Goal: Register for event/course

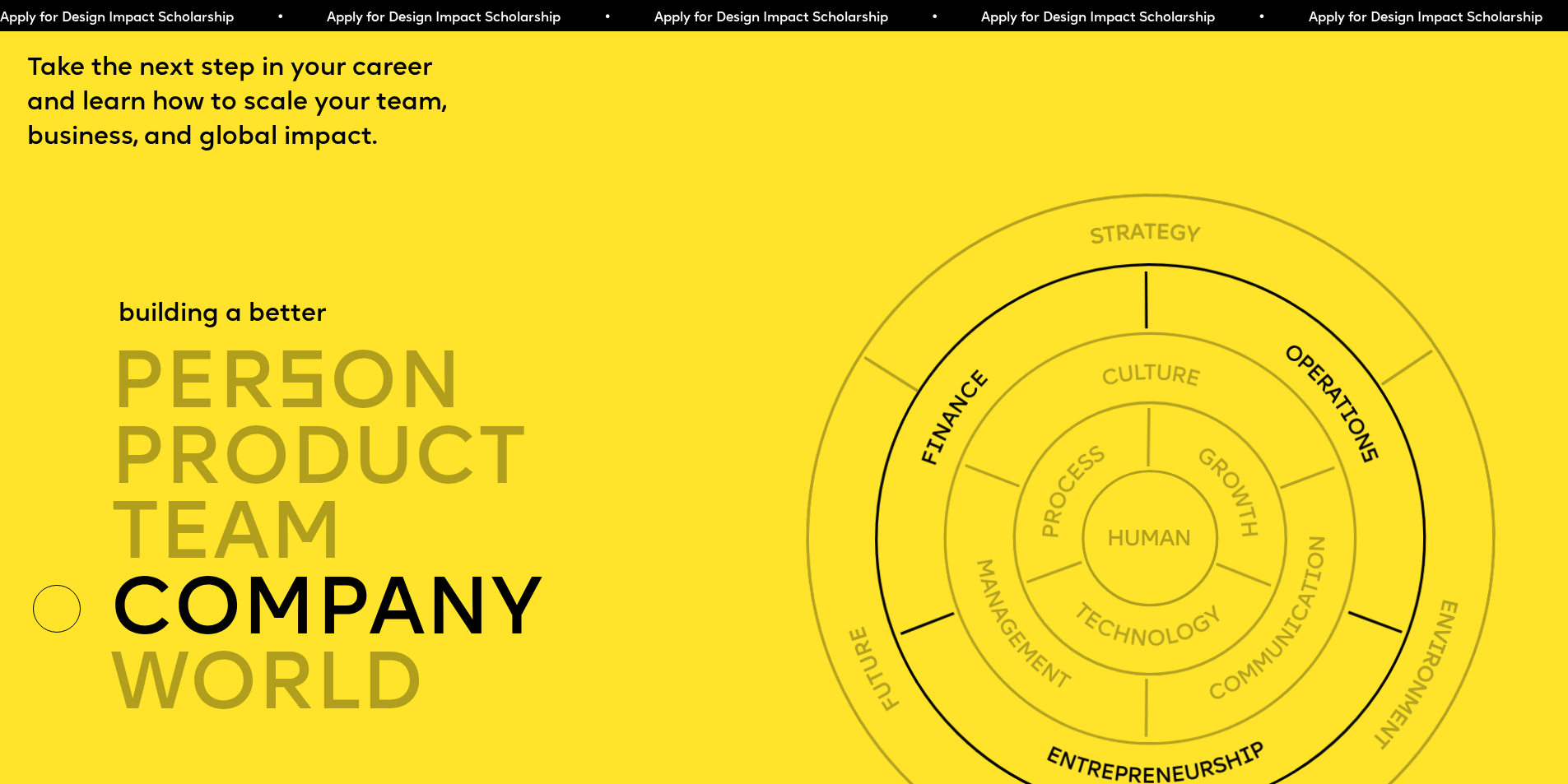
scroll to position [5594, 0]
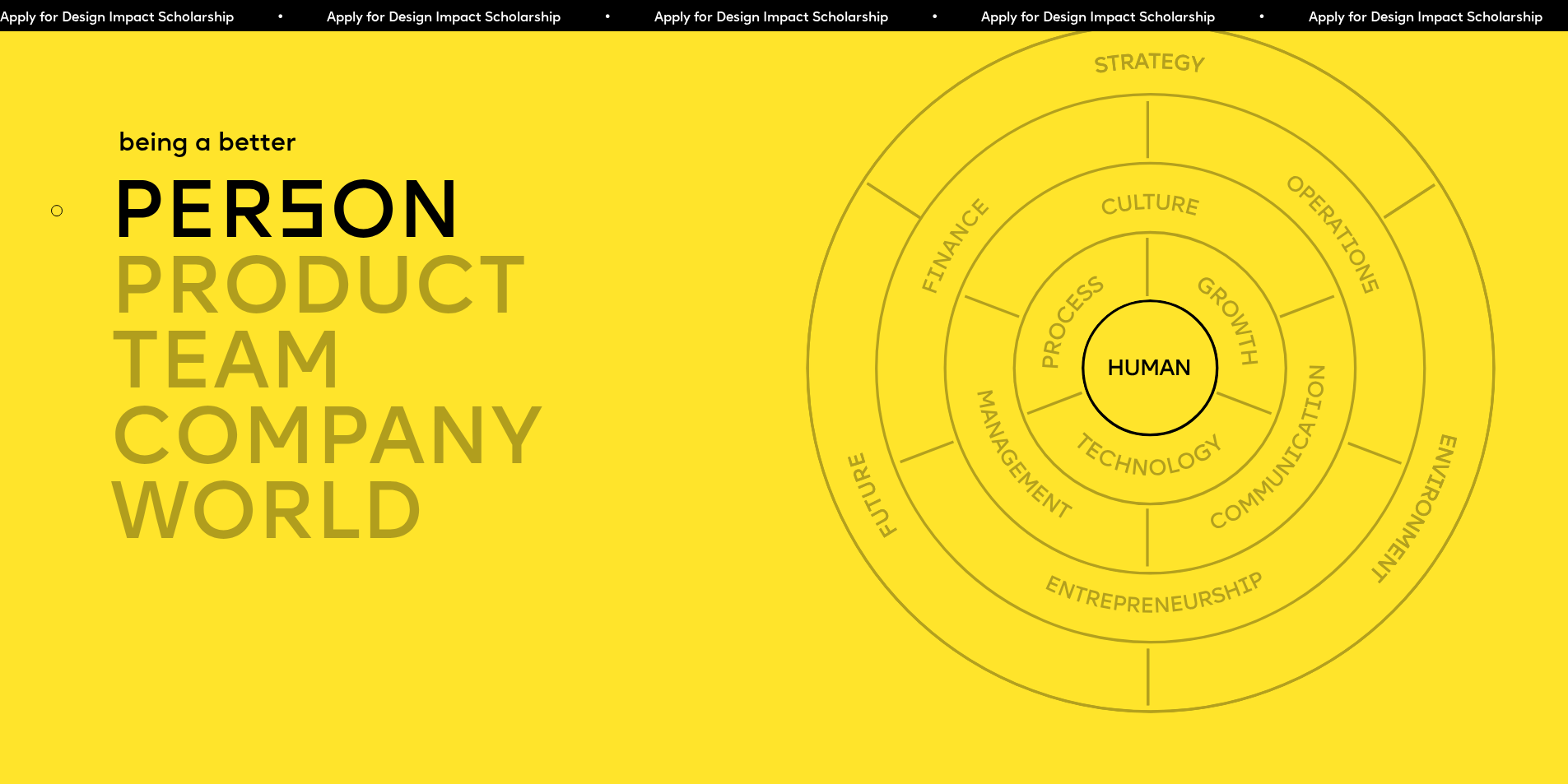
click at [212, 251] on div "per s on" at bounding box center [463, 213] width 706 height 76
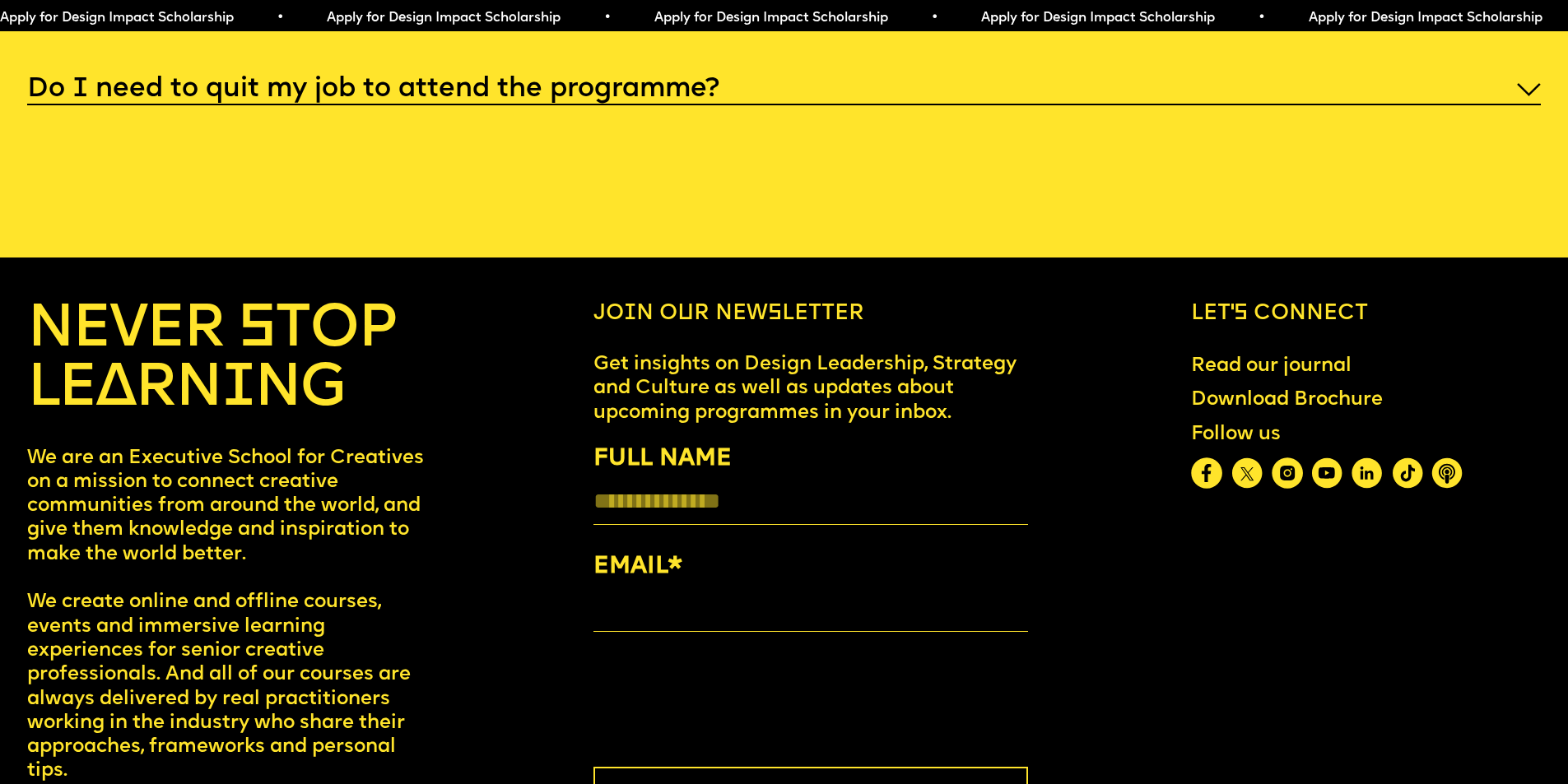
scroll to position [8556, 0]
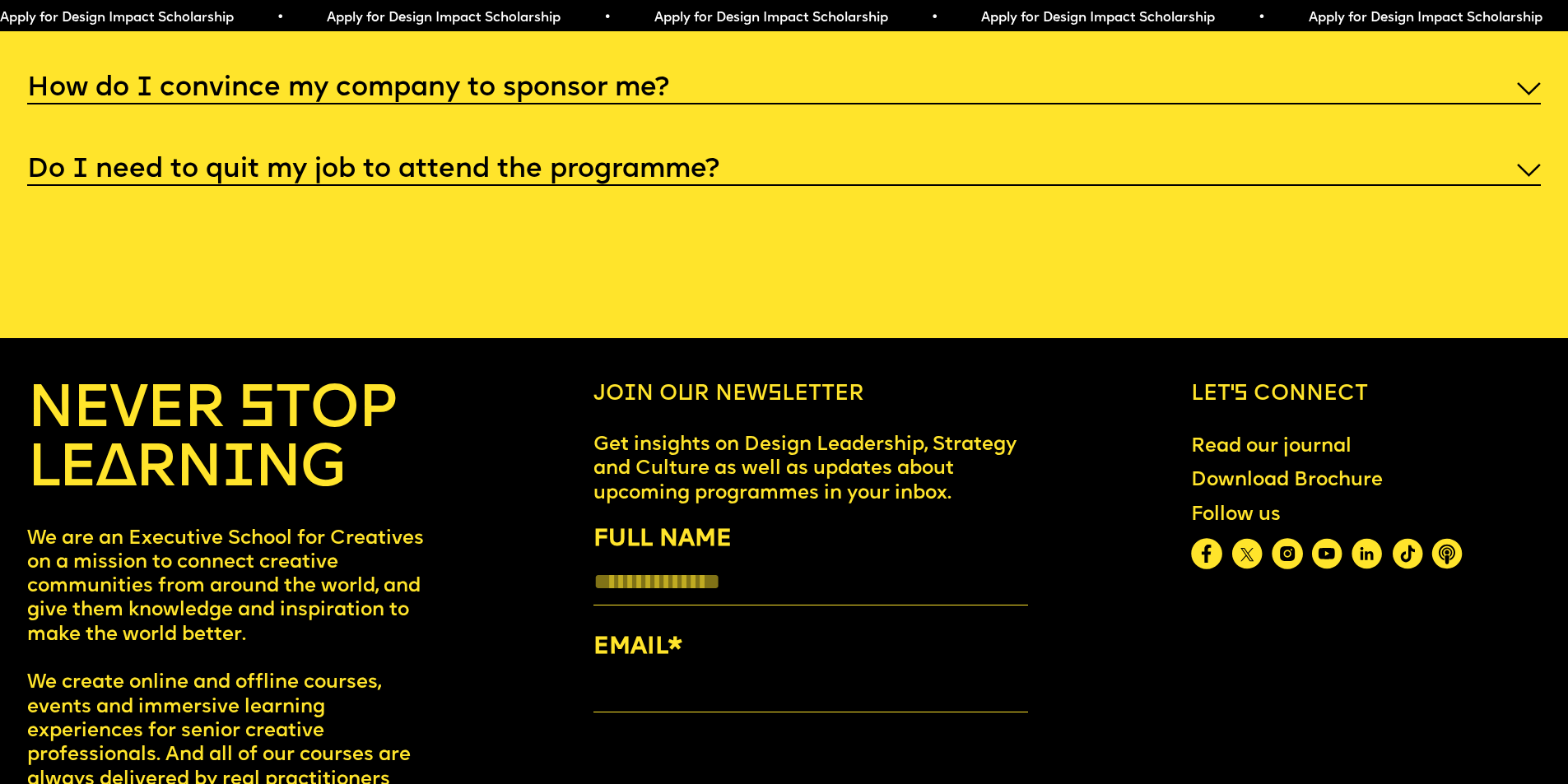
click at [1529, 177] on img at bounding box center [1529, 170] width 23 height 14
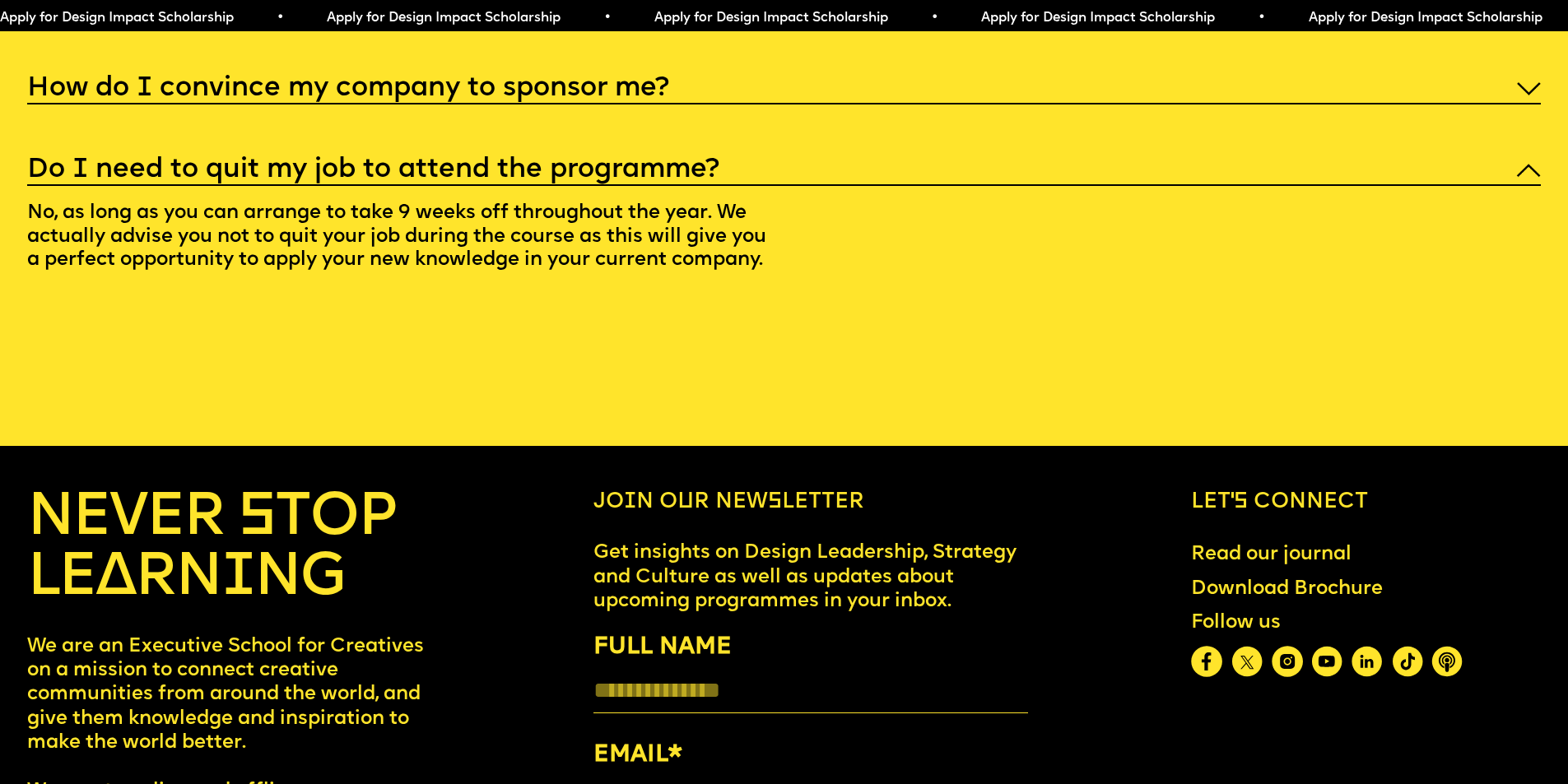
click at [1527, 96] on img at bounding box center [1529, 88] width 23 height 14
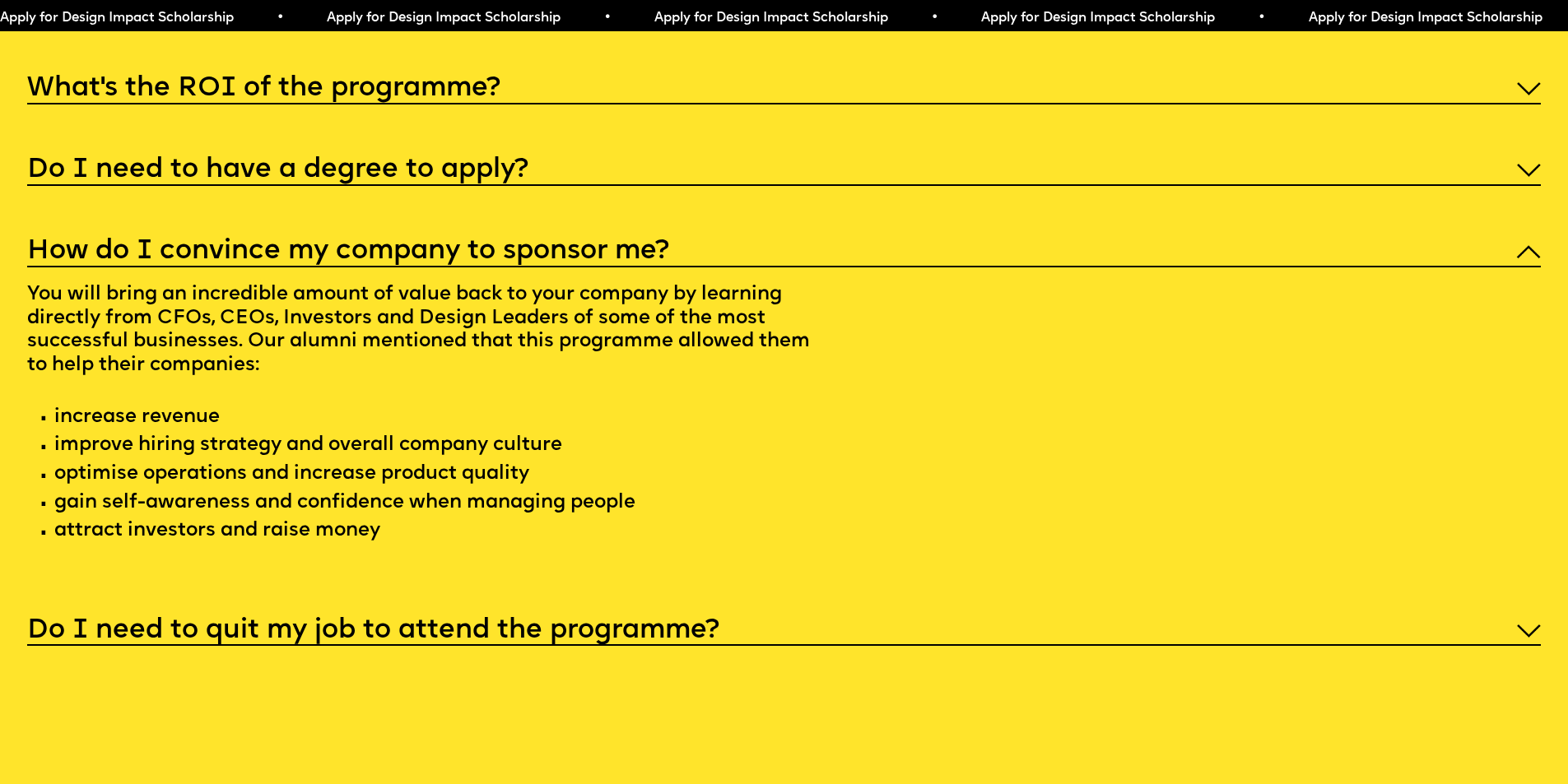
scroll to position [8392, 0]
click at [1512, 187] on div "Do I need to have a degree to apply?" at bounding box center [784, 170] width 1514 height 34
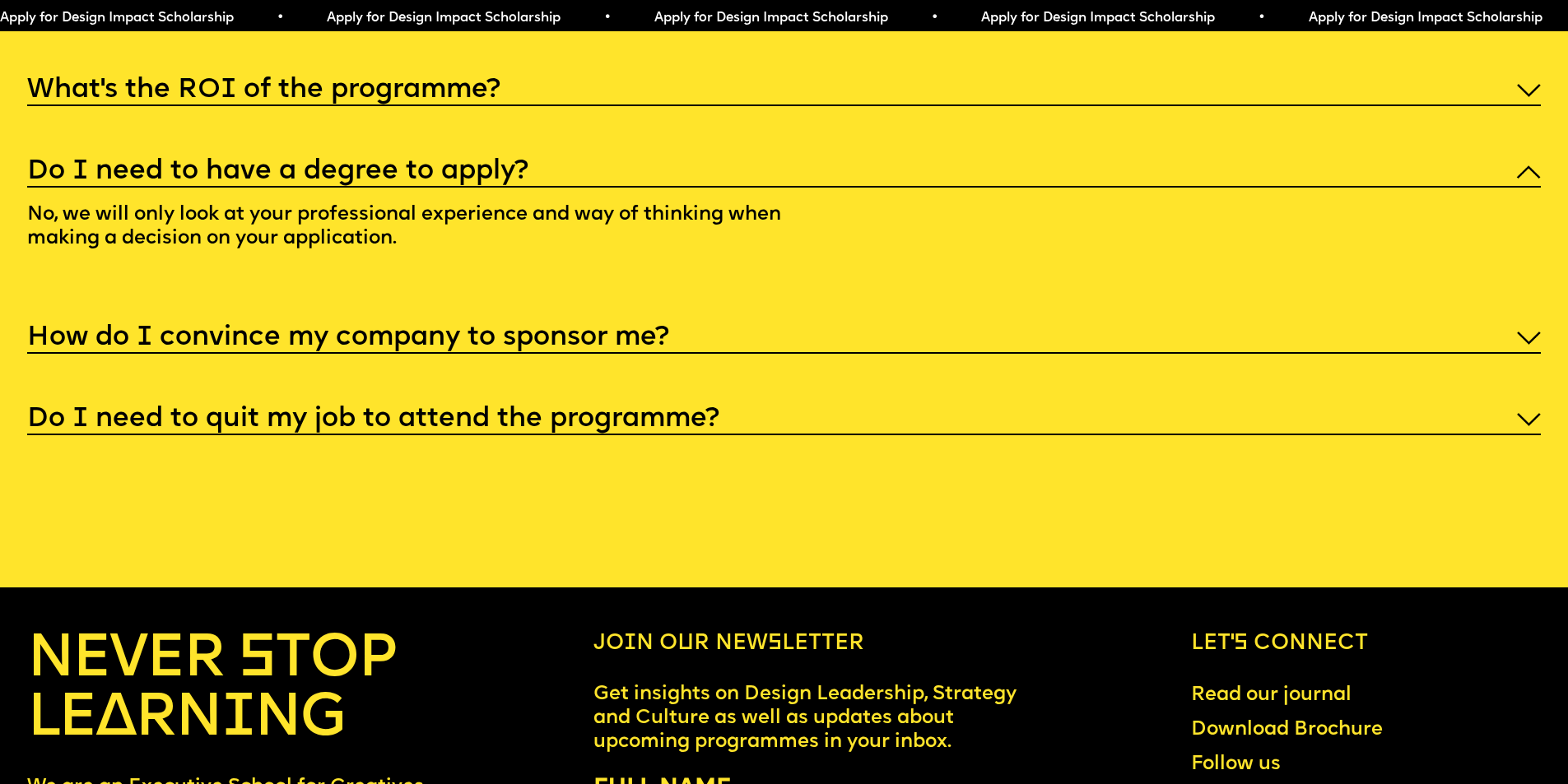
click at [1512, 187] on div "Do I need to have a degree to apply?" at bounding box center [784, 170] width 1514 height 34
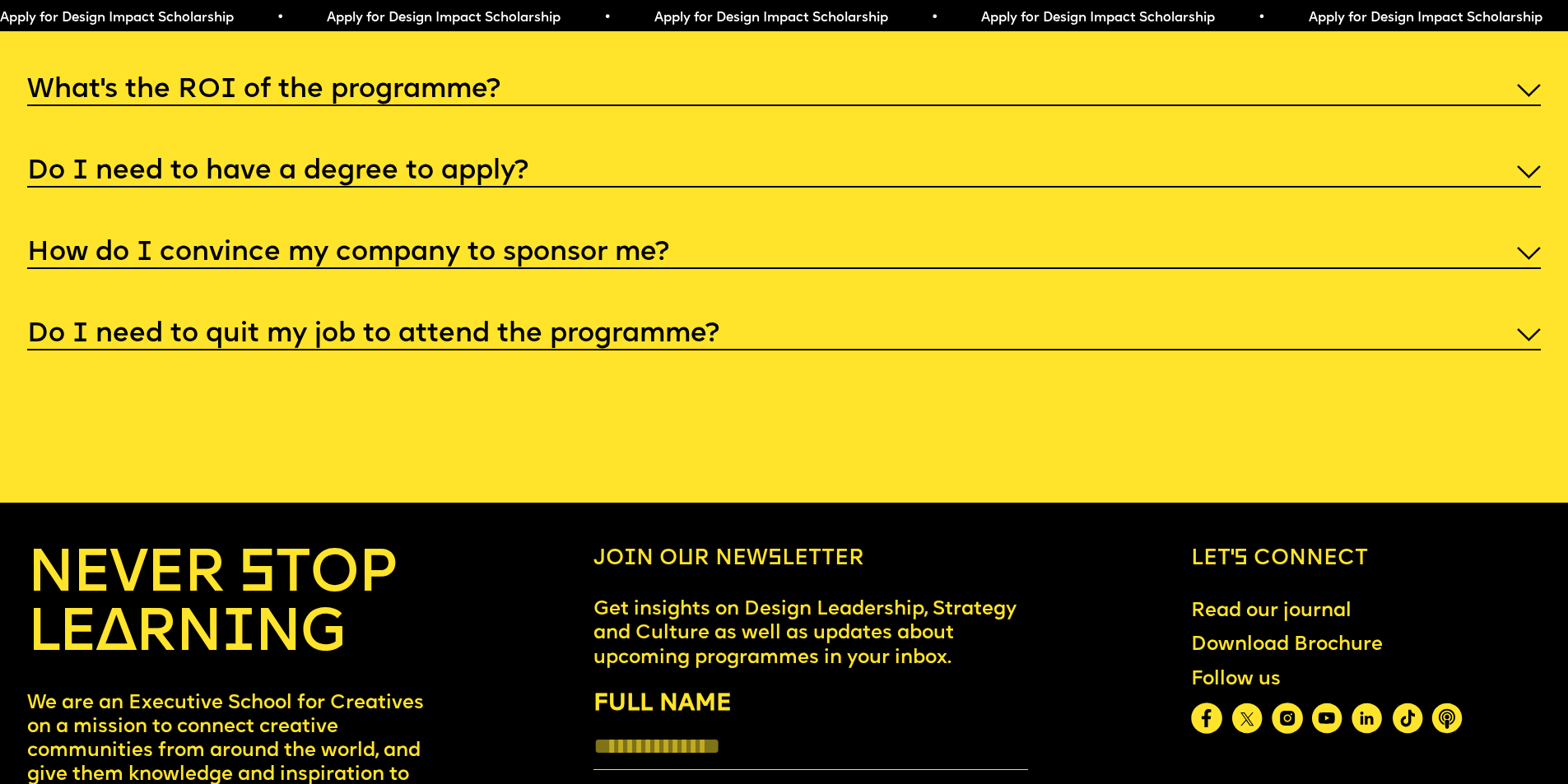
click at [926, 106] on div "What’s the ROI of the programme?" at bounding box center [784, 88] width 1514 height 34
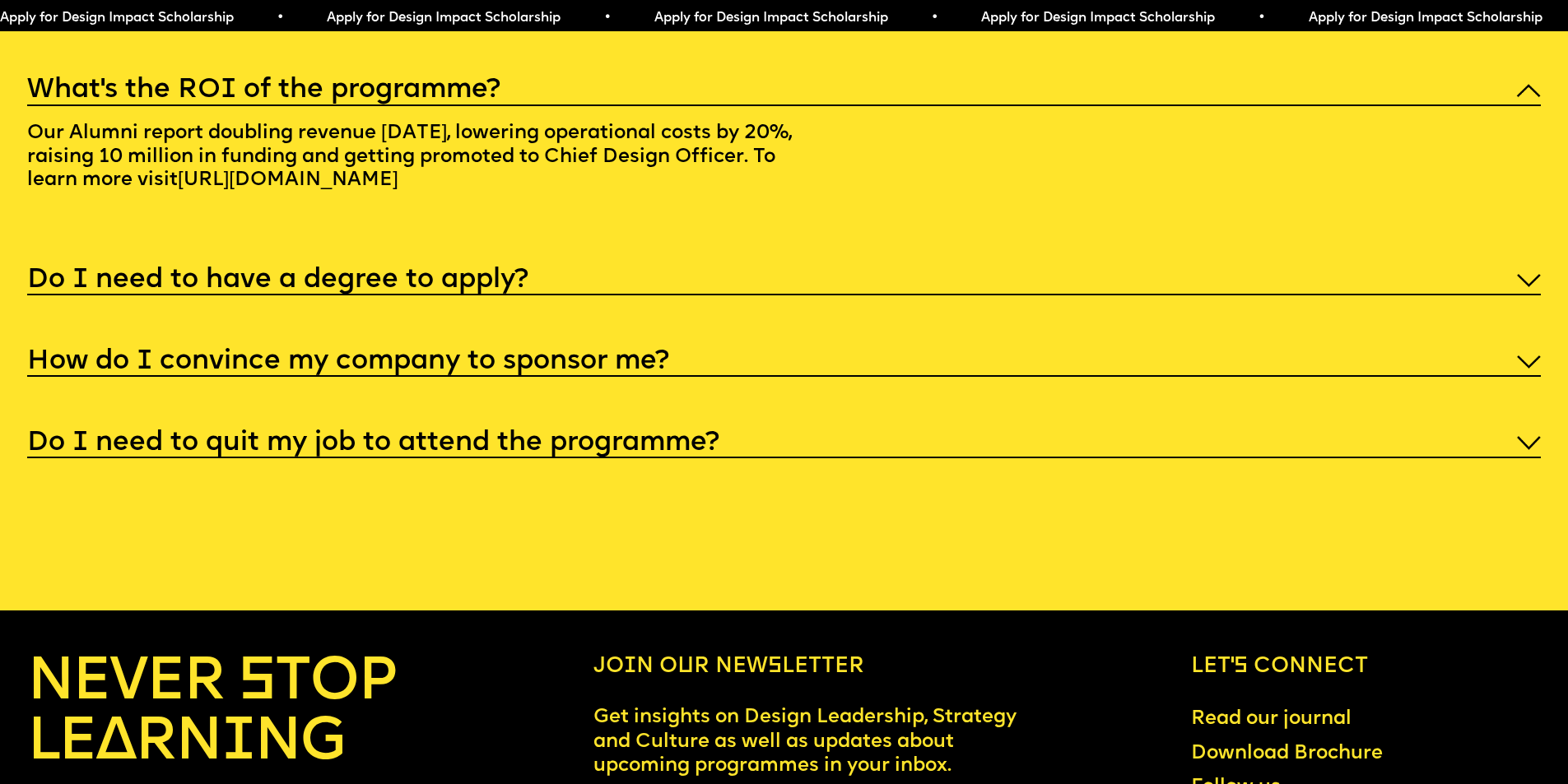
click at [926, 106] on div "What’s the ROI of the programme?" at bounding box center [784, 88] width 1514 height 34
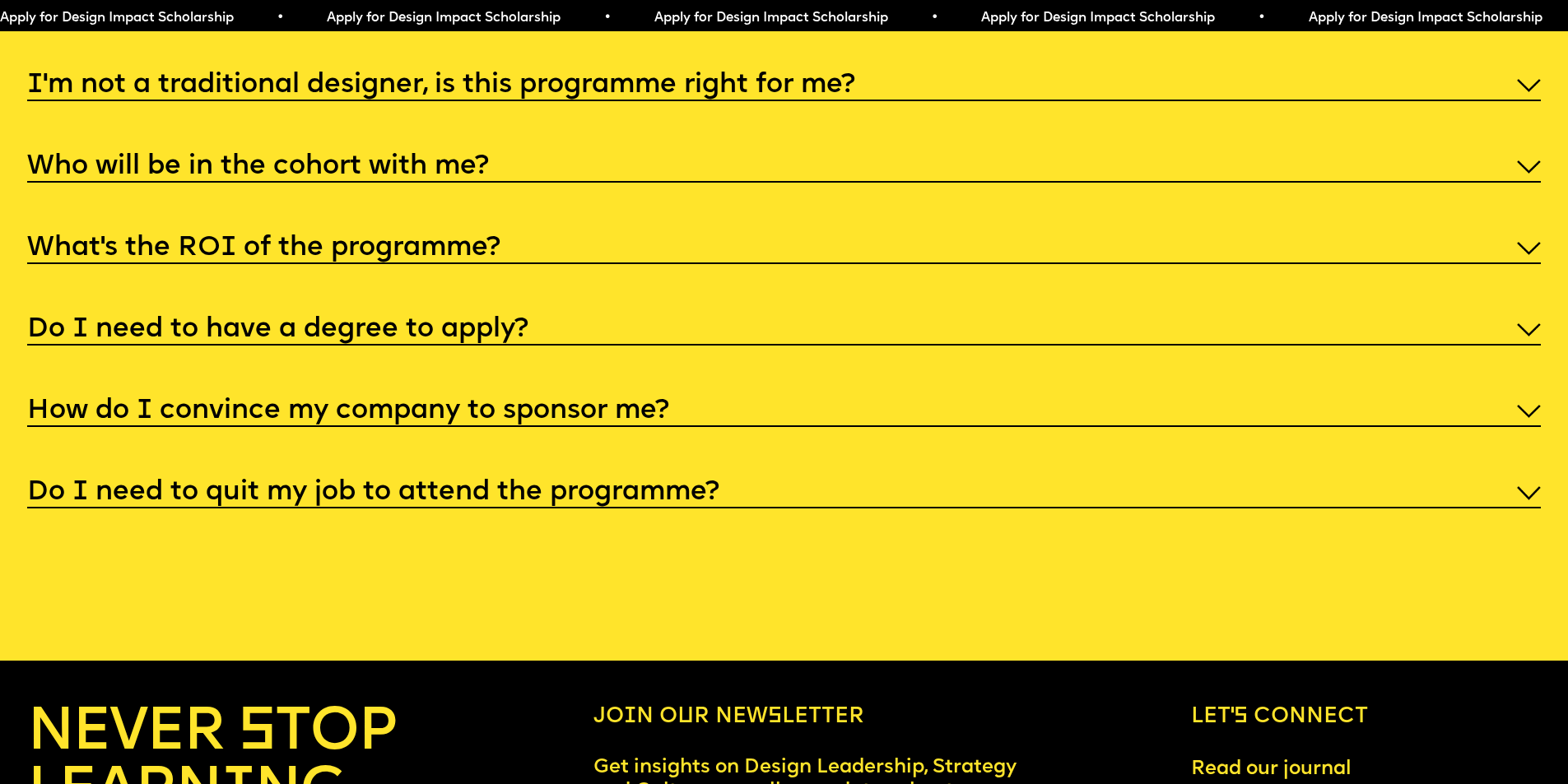
scroll to position [8227, 0]
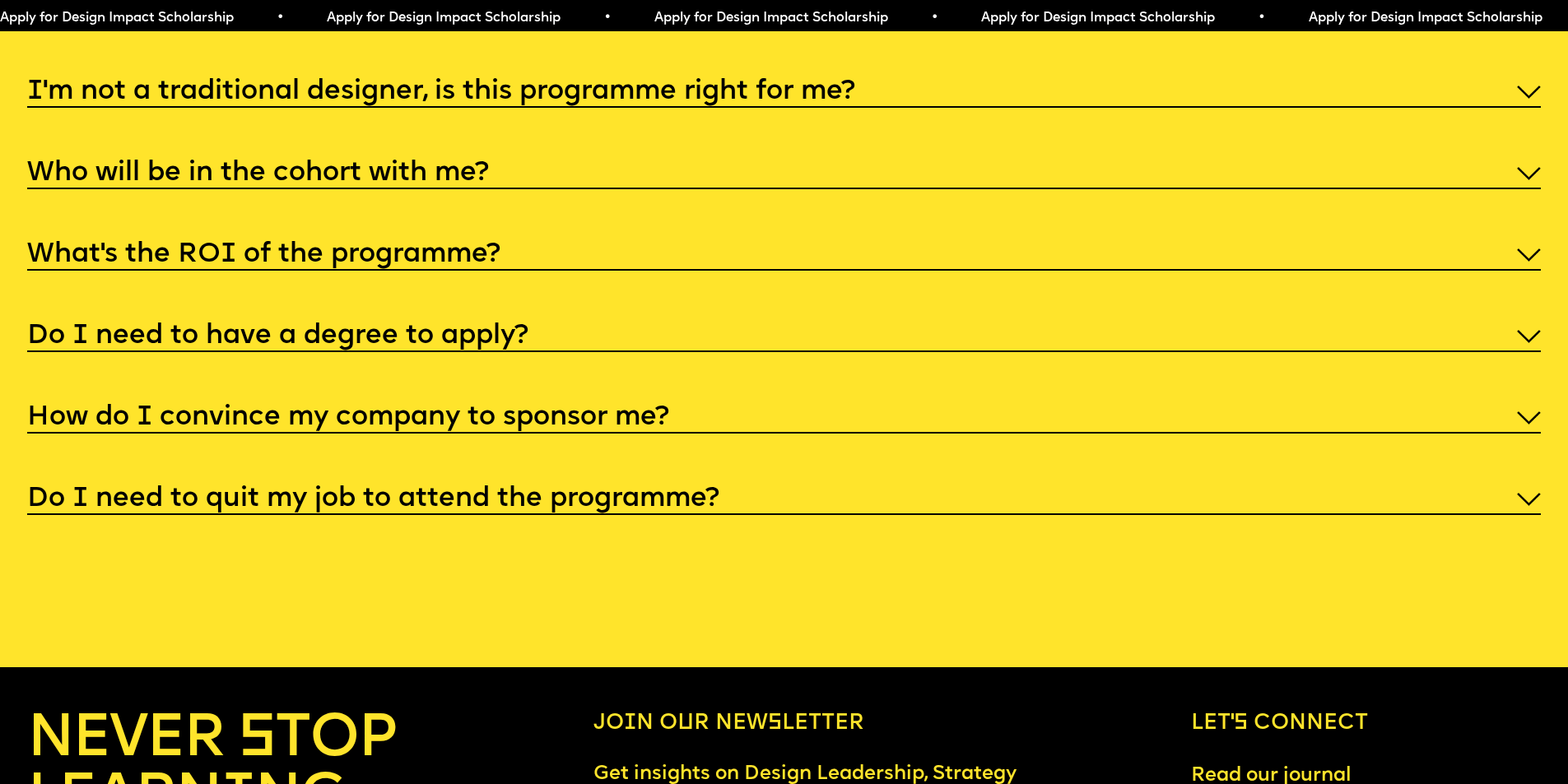
click at [662, 189] on div "Who will be in the cohort with me?" at bounding box center [784, 172] width 1514 height 34
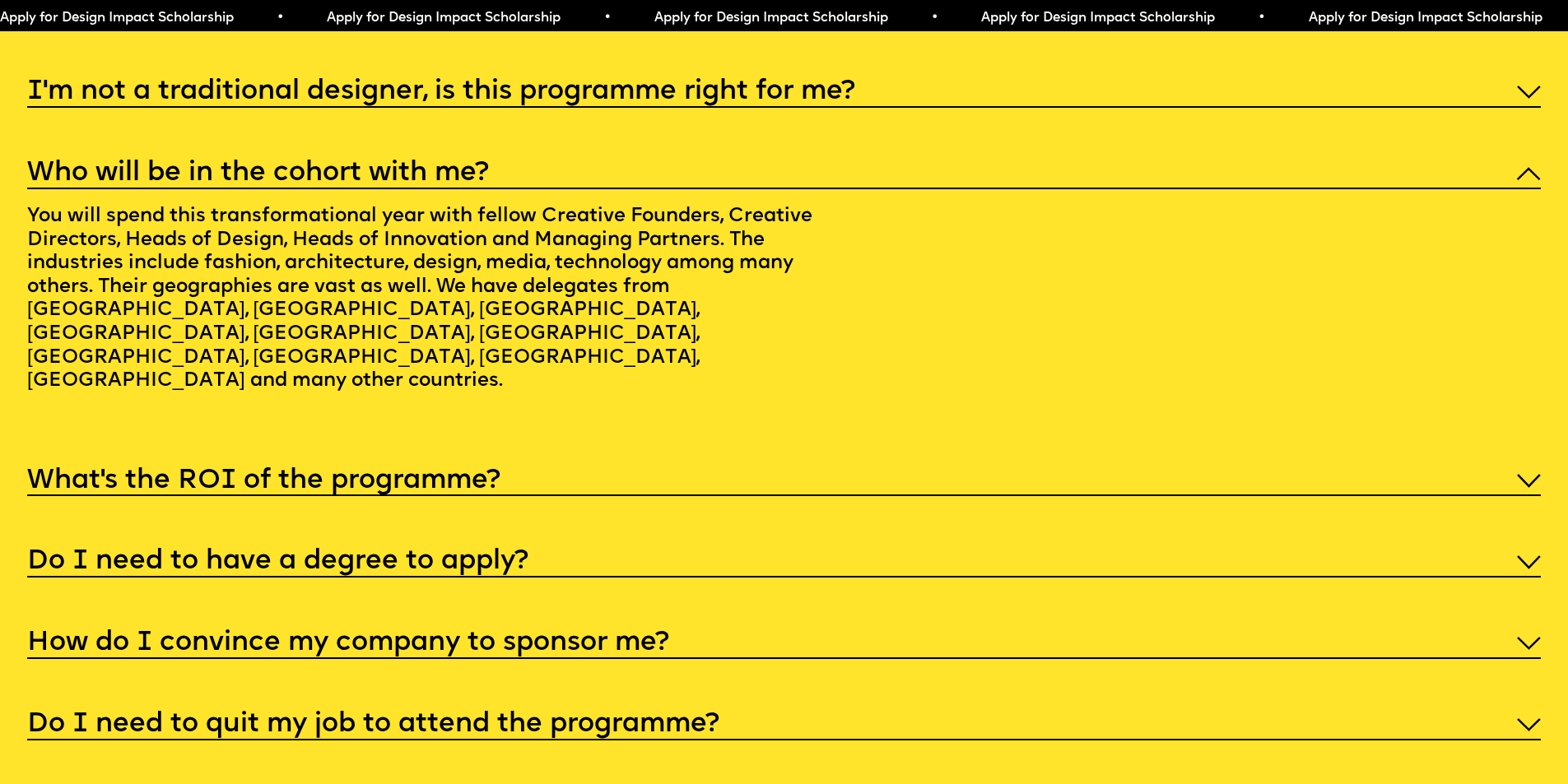
click at [662, 189] on div "Who will be in the cohort with me?" at bounding box center [784, 172] width 1514 height 34
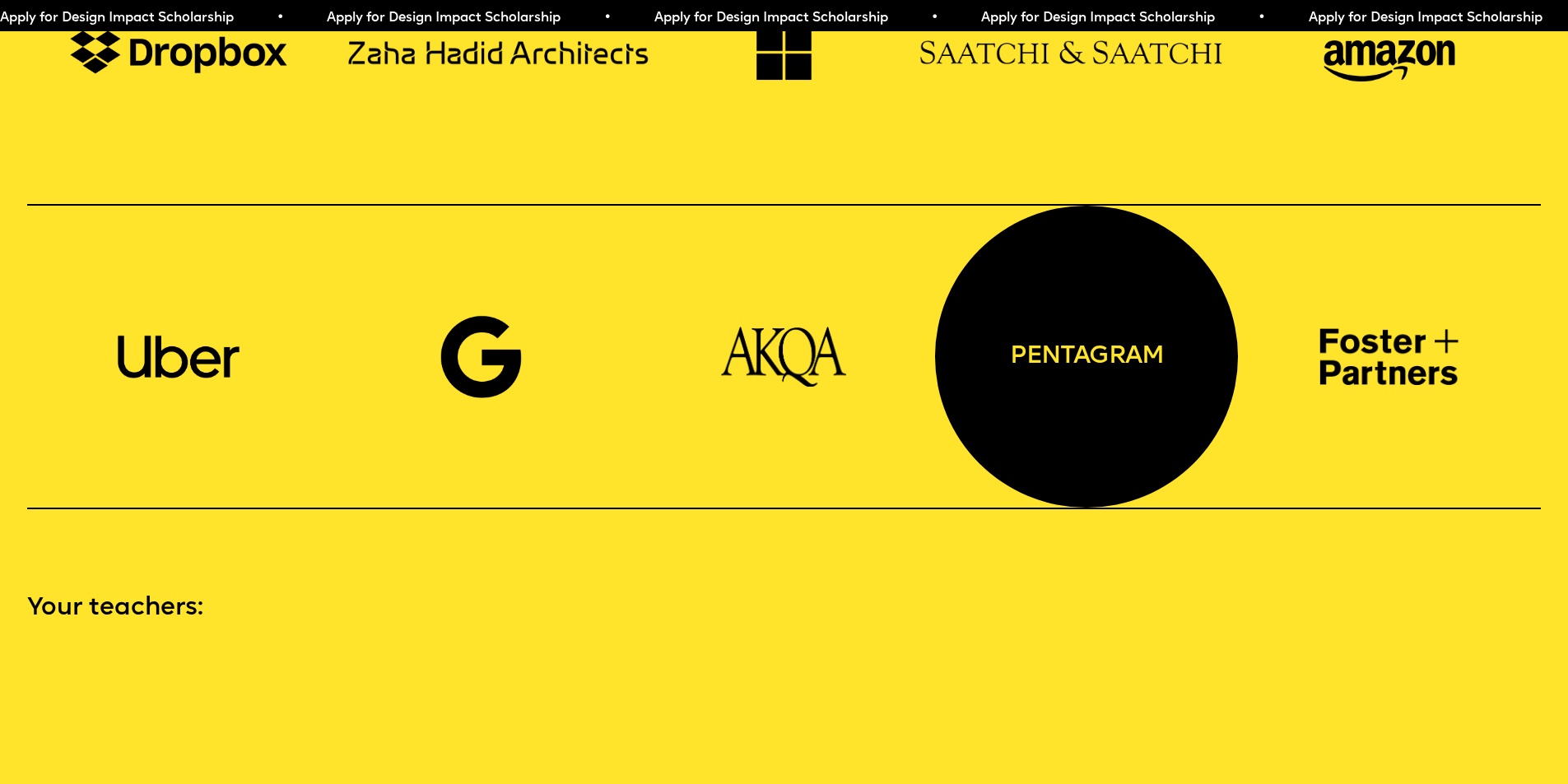
scroll to position [2386, 0]
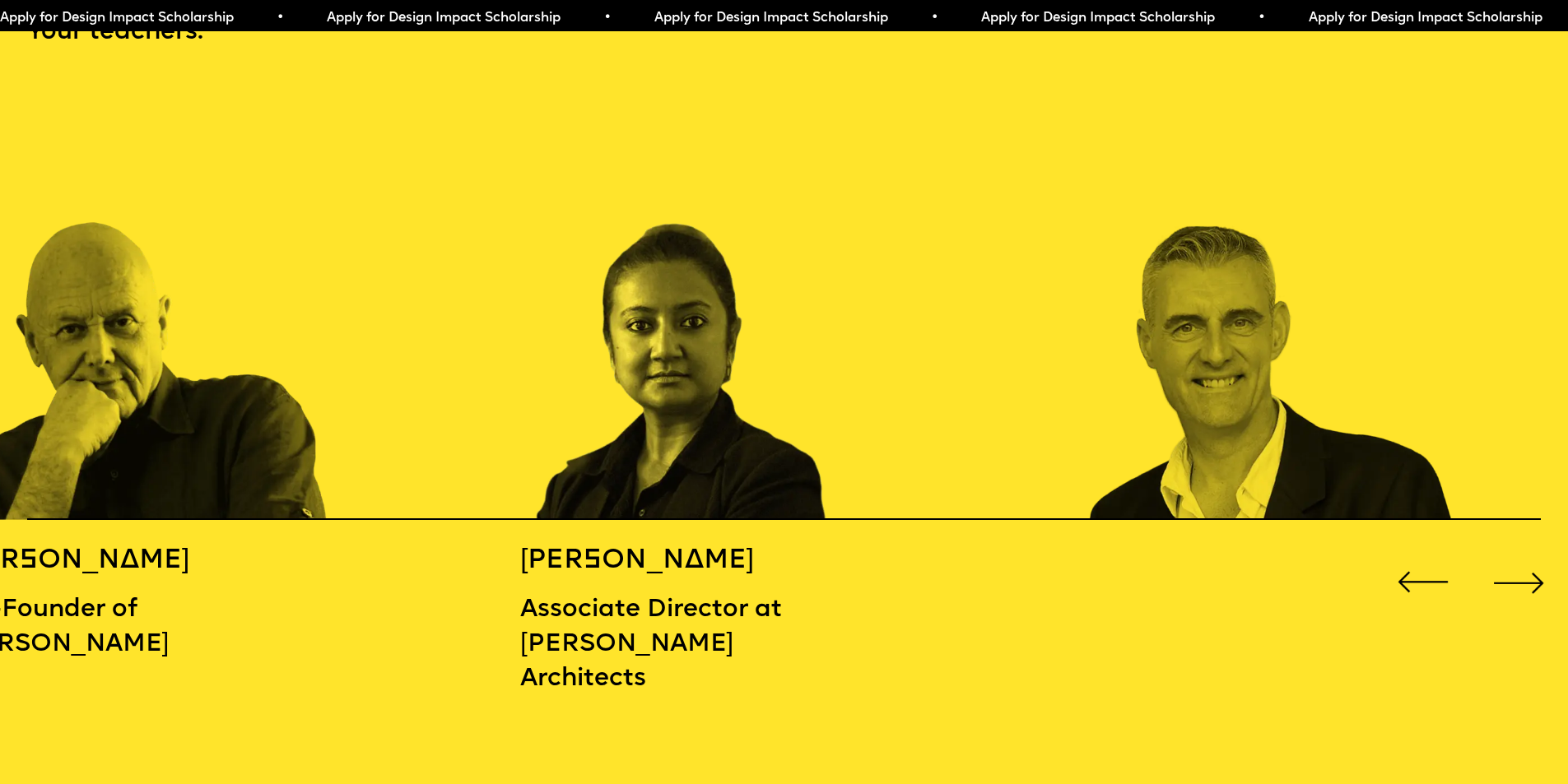
click at [1522, 570] on div "Next slide" at bounding box center [1518, 582] width 62 height 62
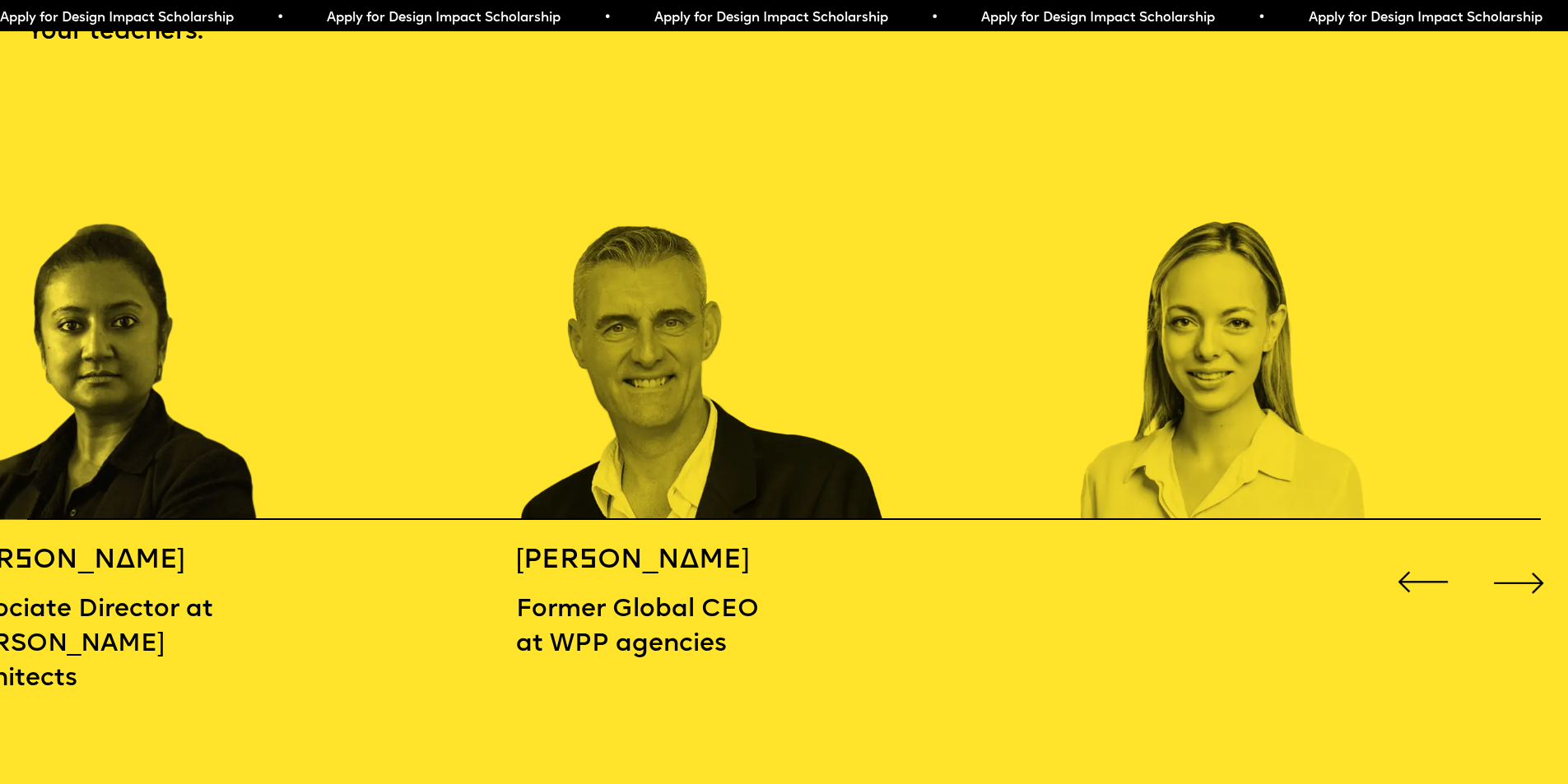
click at [1518, 570] on div "Next slide" at bounding box center [1518, 582] width 62 height 62
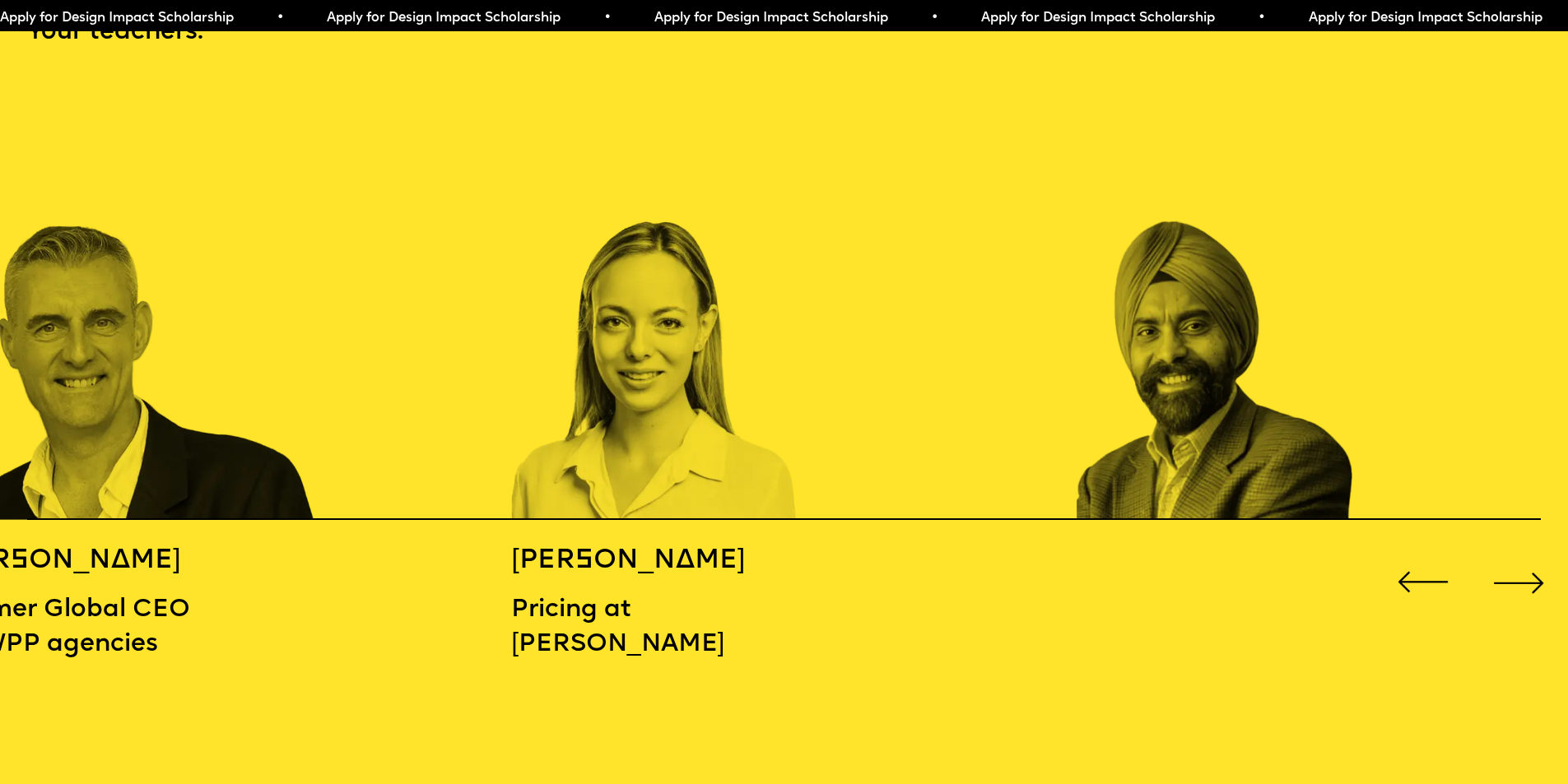
click at [1518, 570] on div "Next slide" at bounding box center [1518, 582] width 62 height 62
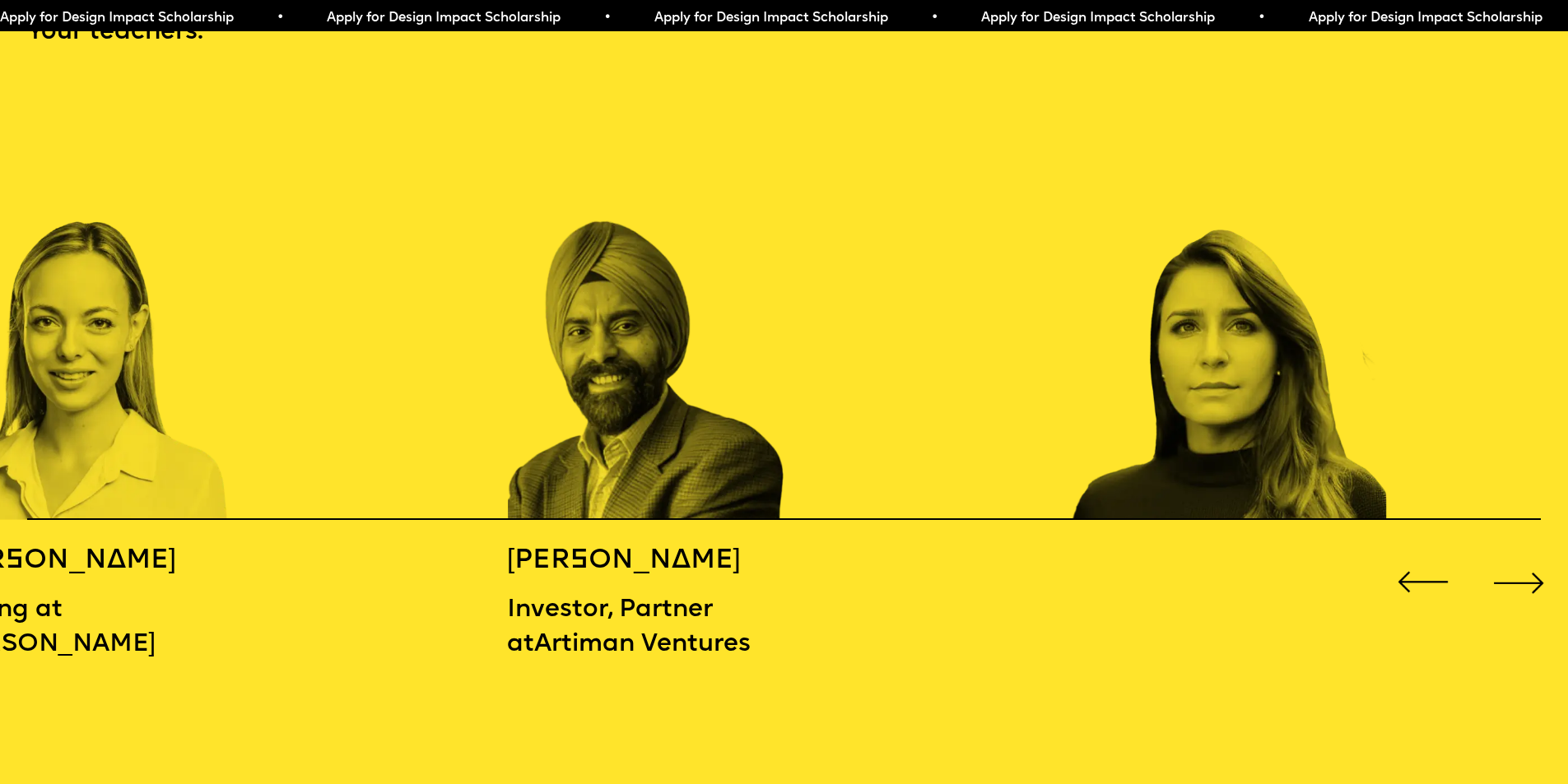
click at [1518, 570] on div "Next slide" at bounding box center [1518, 582] width 62 height 62
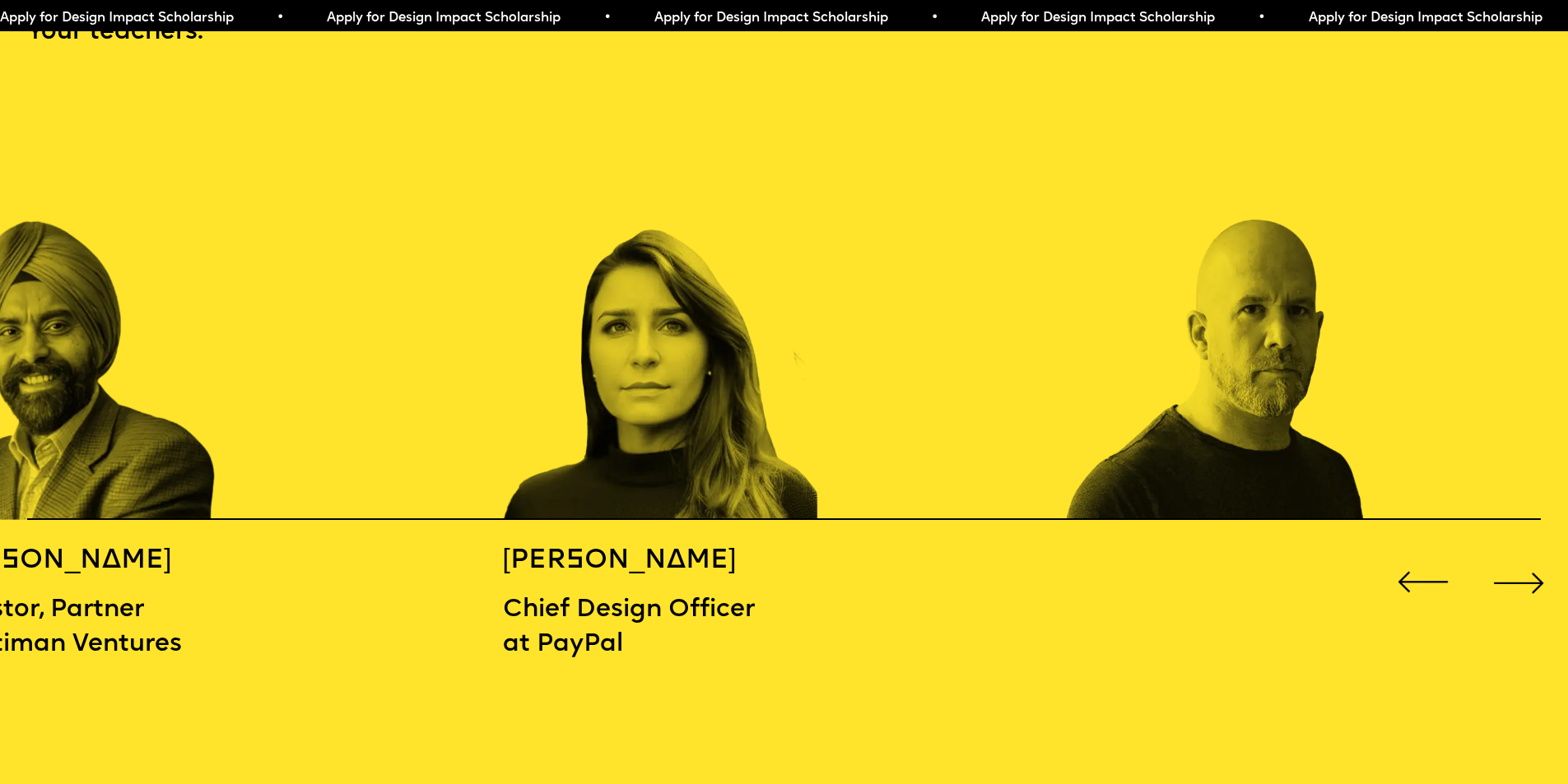
click at [1518, 570] on div "Next slide" at bounding box center [1518, 582] width 62 height 62
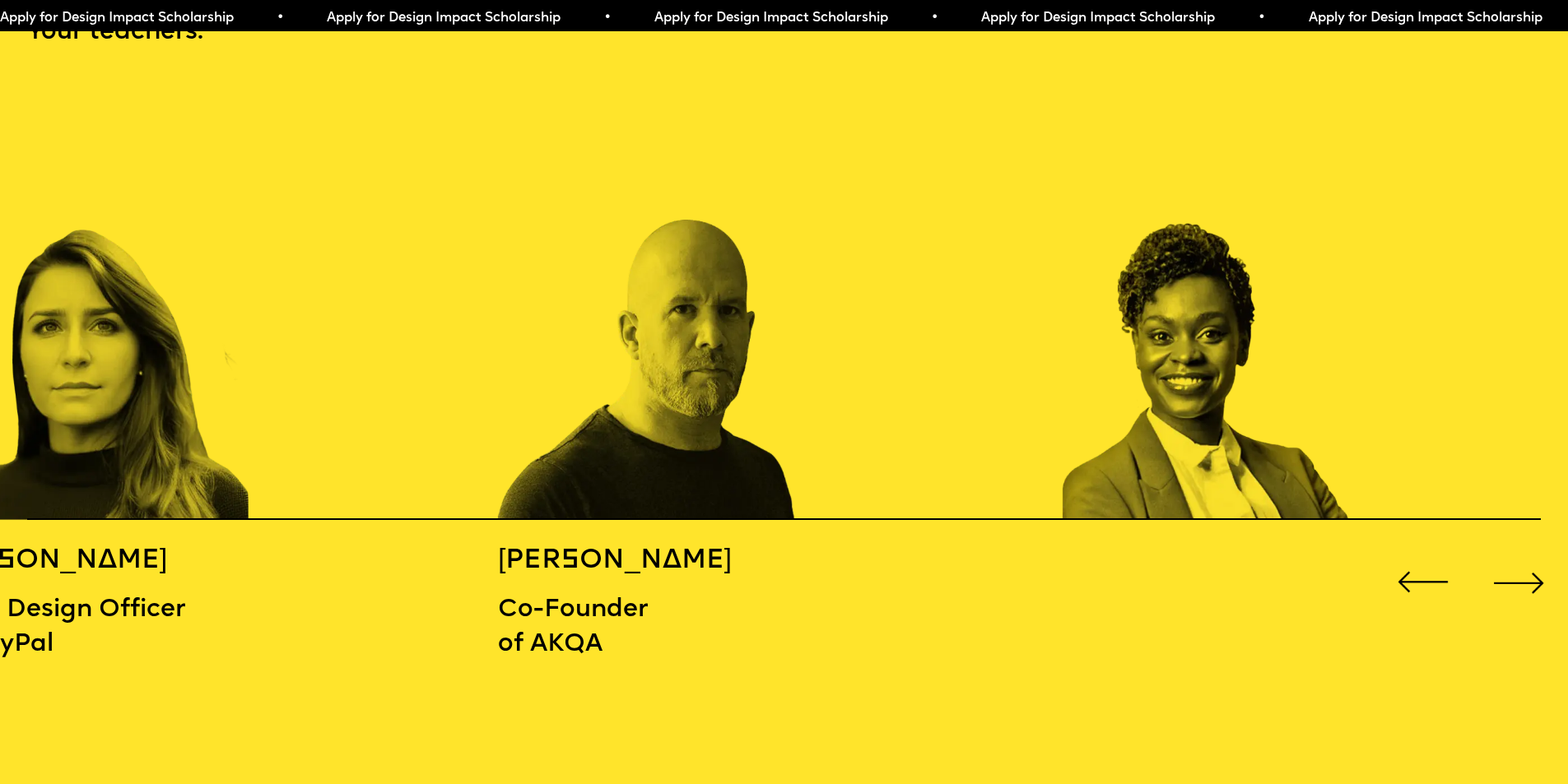
click at [1518, 570] on div "Next slide" at bounding box center [1518, 582] width 62 height 62
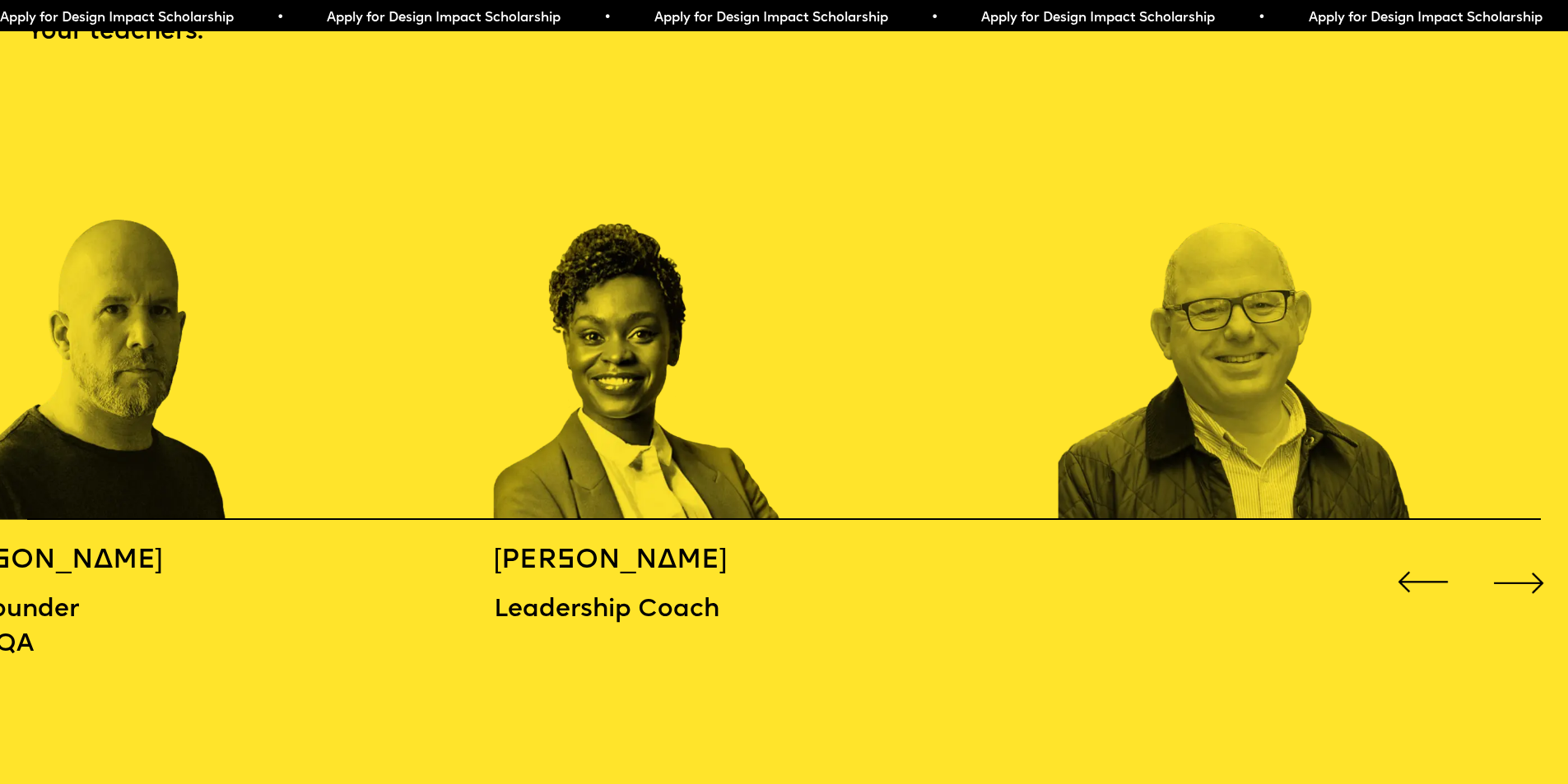
click at [1518, 570] on div "Next slide" at bounding box center [1518, 582] width 62 height 62
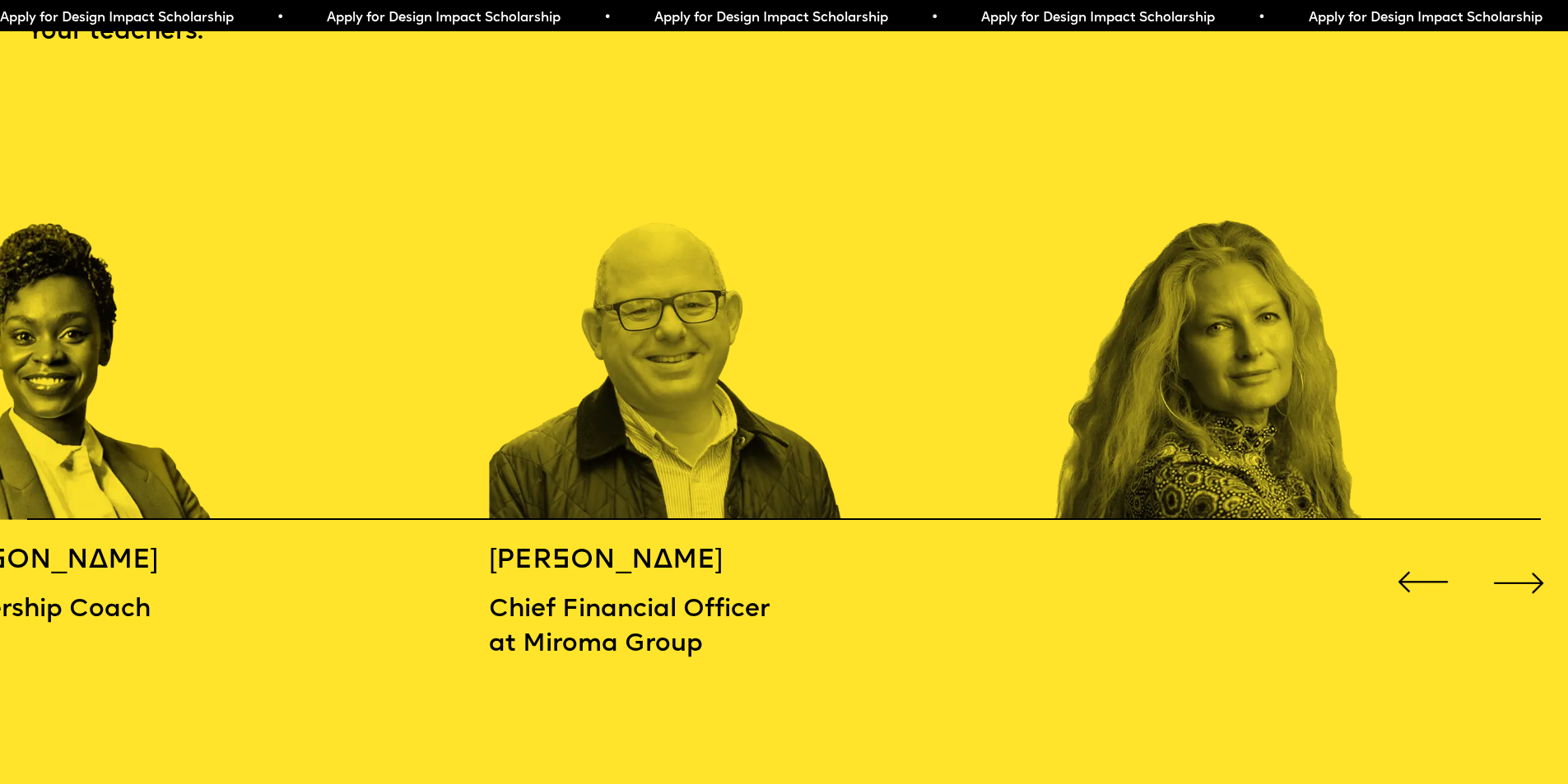
click at [1518, 569] on div "Next slide" at bounding box center [1518, 582] width 62 height 62
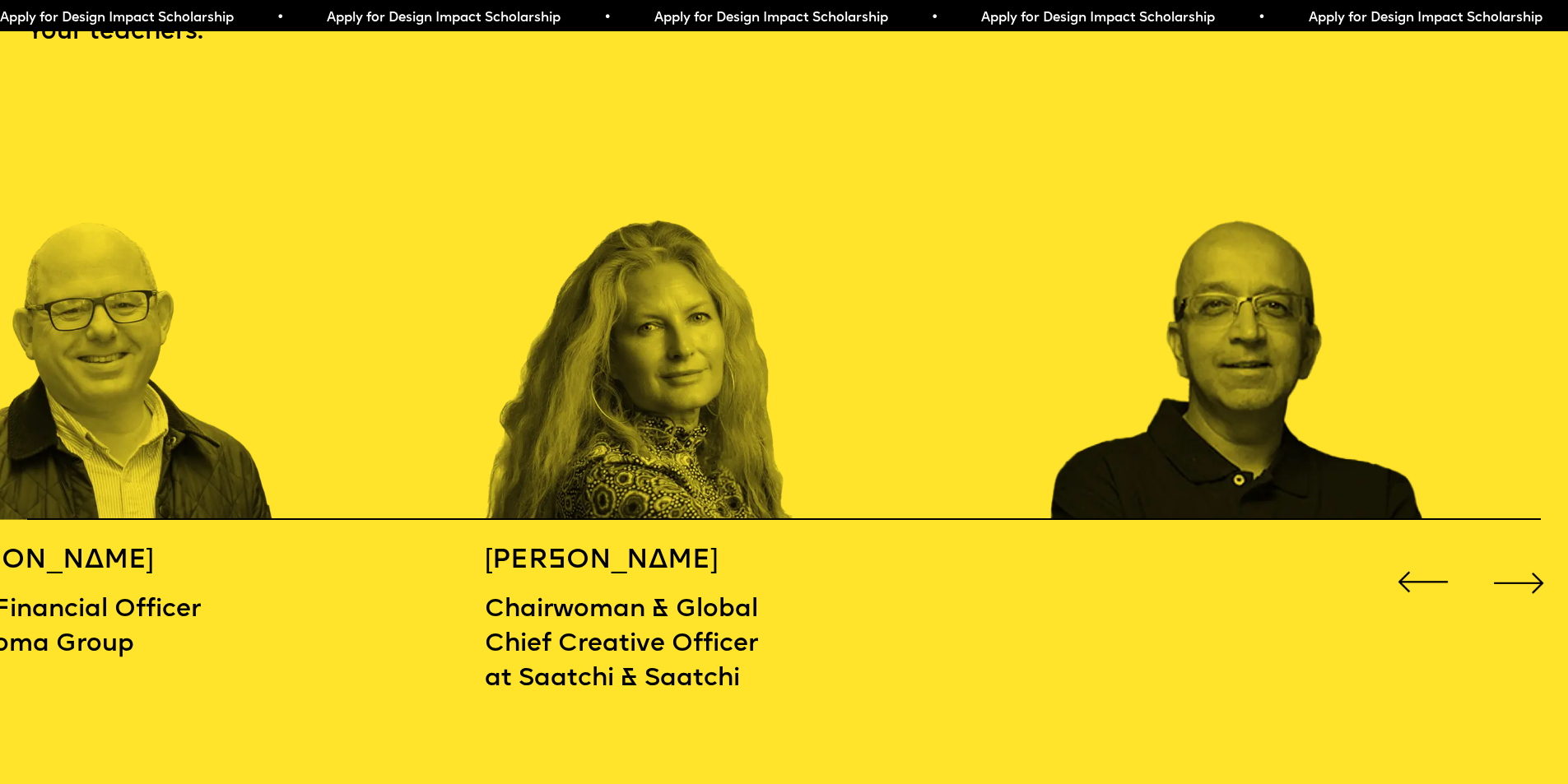
click at [1518, 569] on div "Next slide" at bounding box center [1518, 582] width 62 height 62
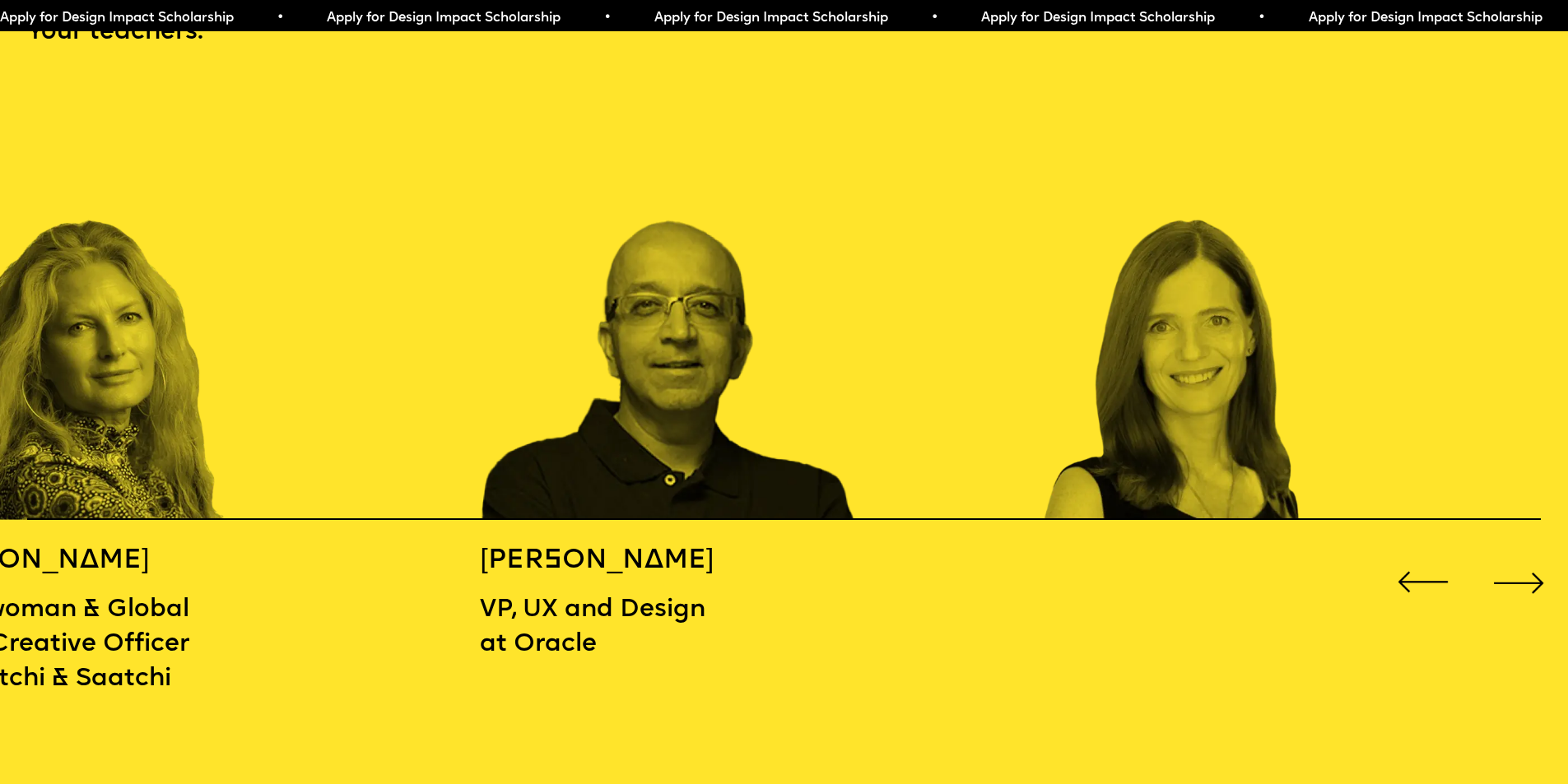
click at [1518, 569] on div "Next slide" at bounding box center [1518, 582] width 62 height 62
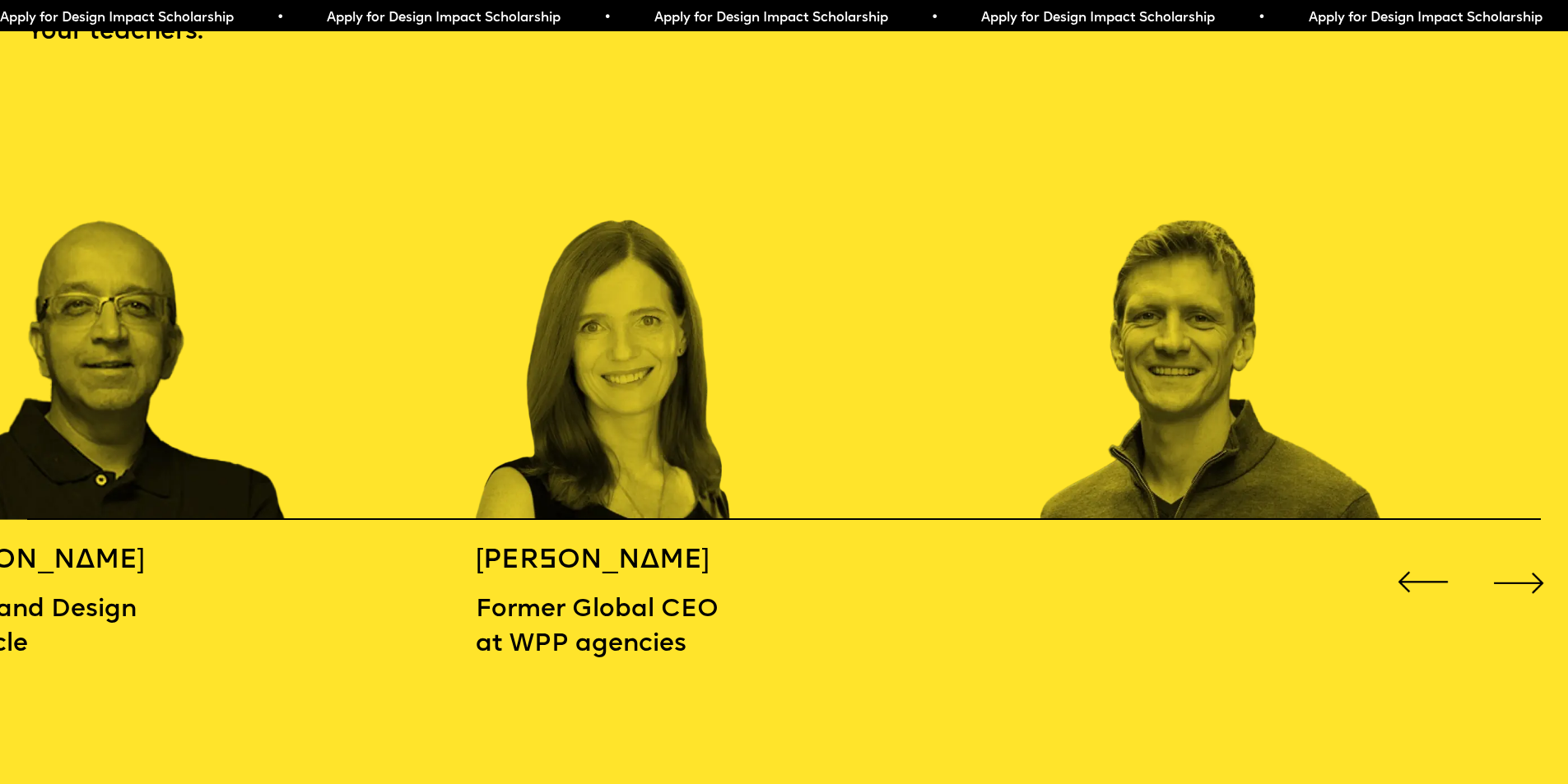
click at [1518, 569] on div "Next slide" at bounding box center [1518, 582] width 62 height 62
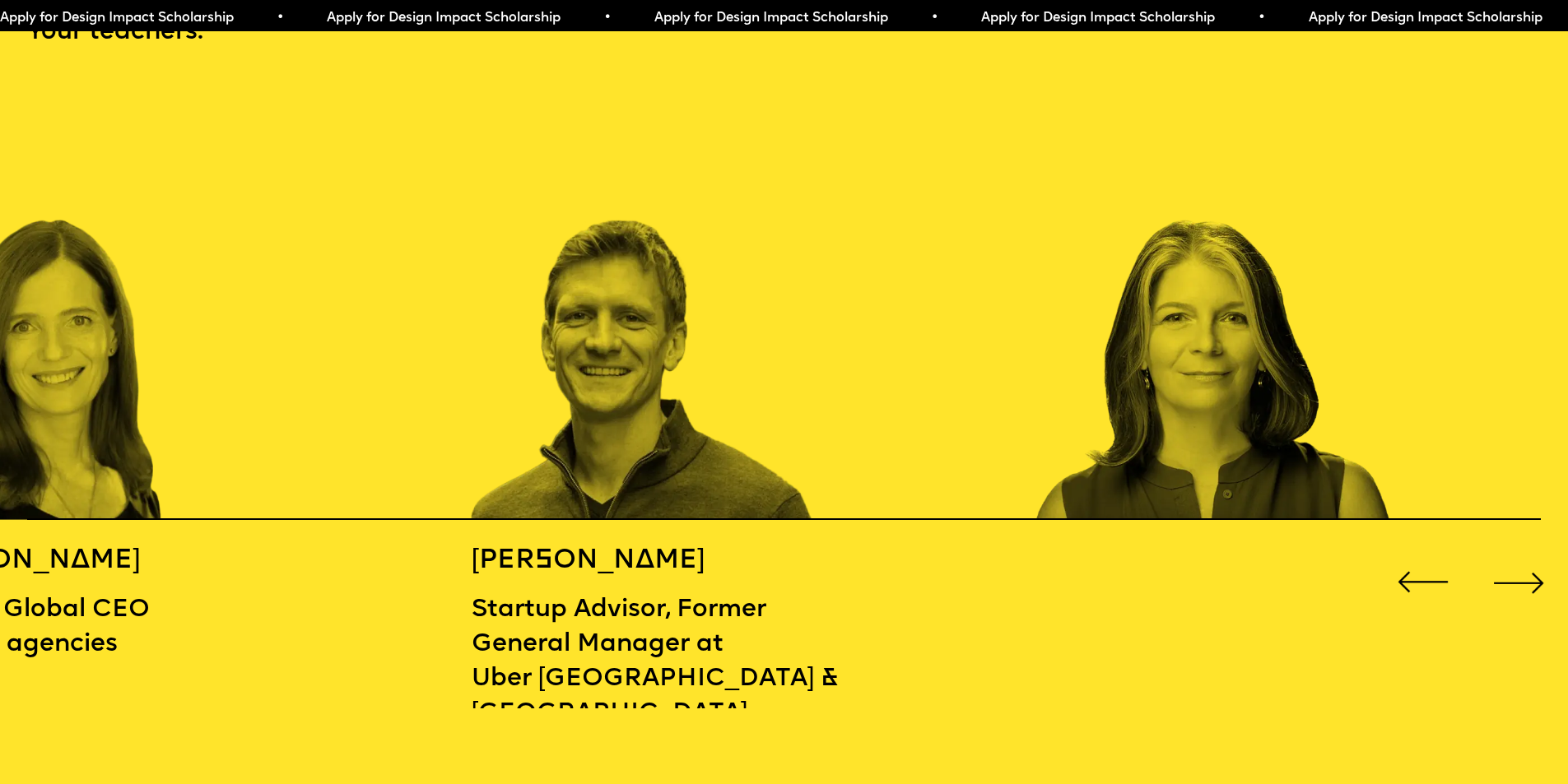
click at [1518, 569] on div "Next slide" at bounding box center [1518, 582] width 62 height 62
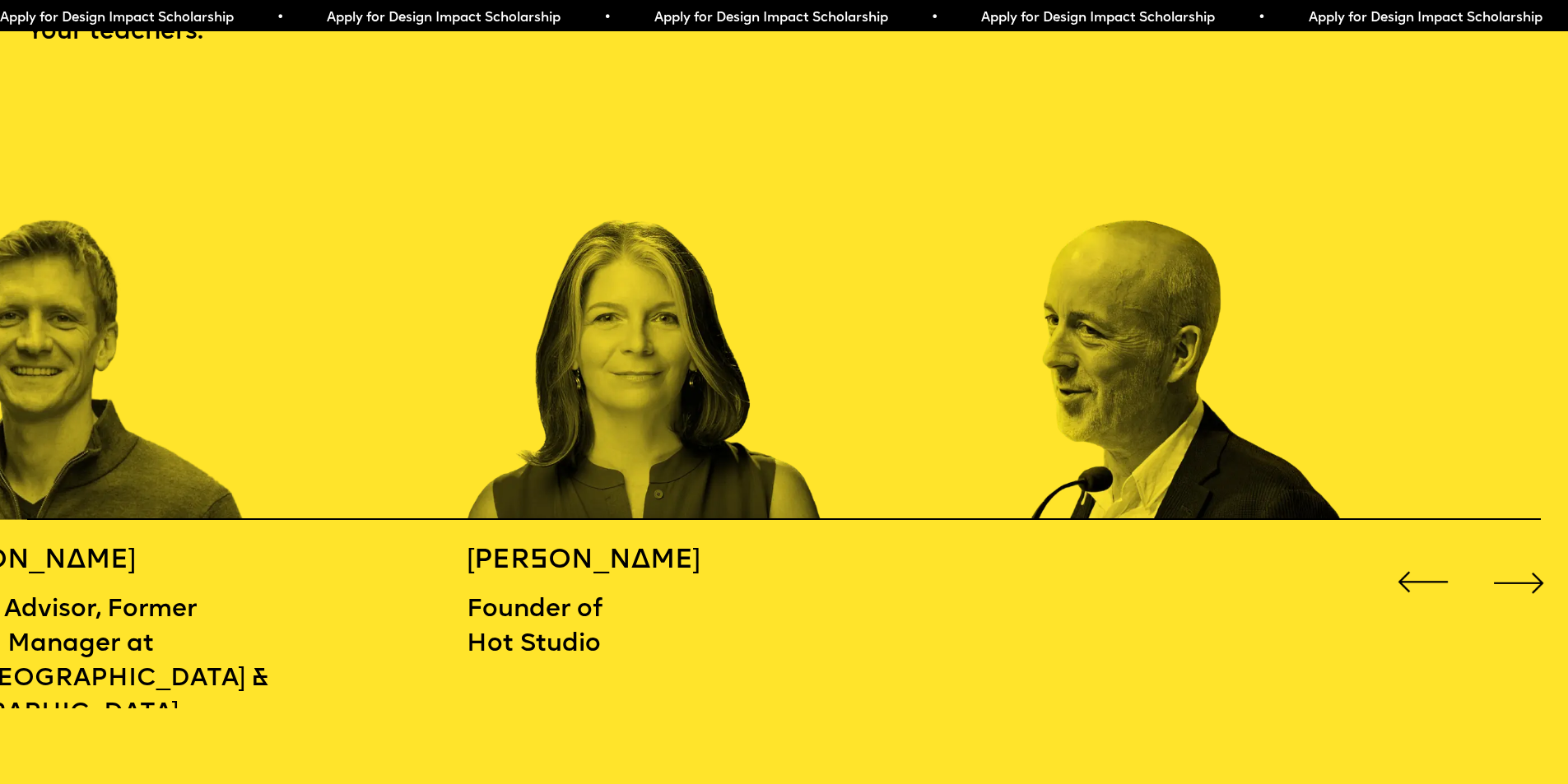
click at [1518, 569] on div "Next slide" at bounding box center [1518, 582] width 62 height 62
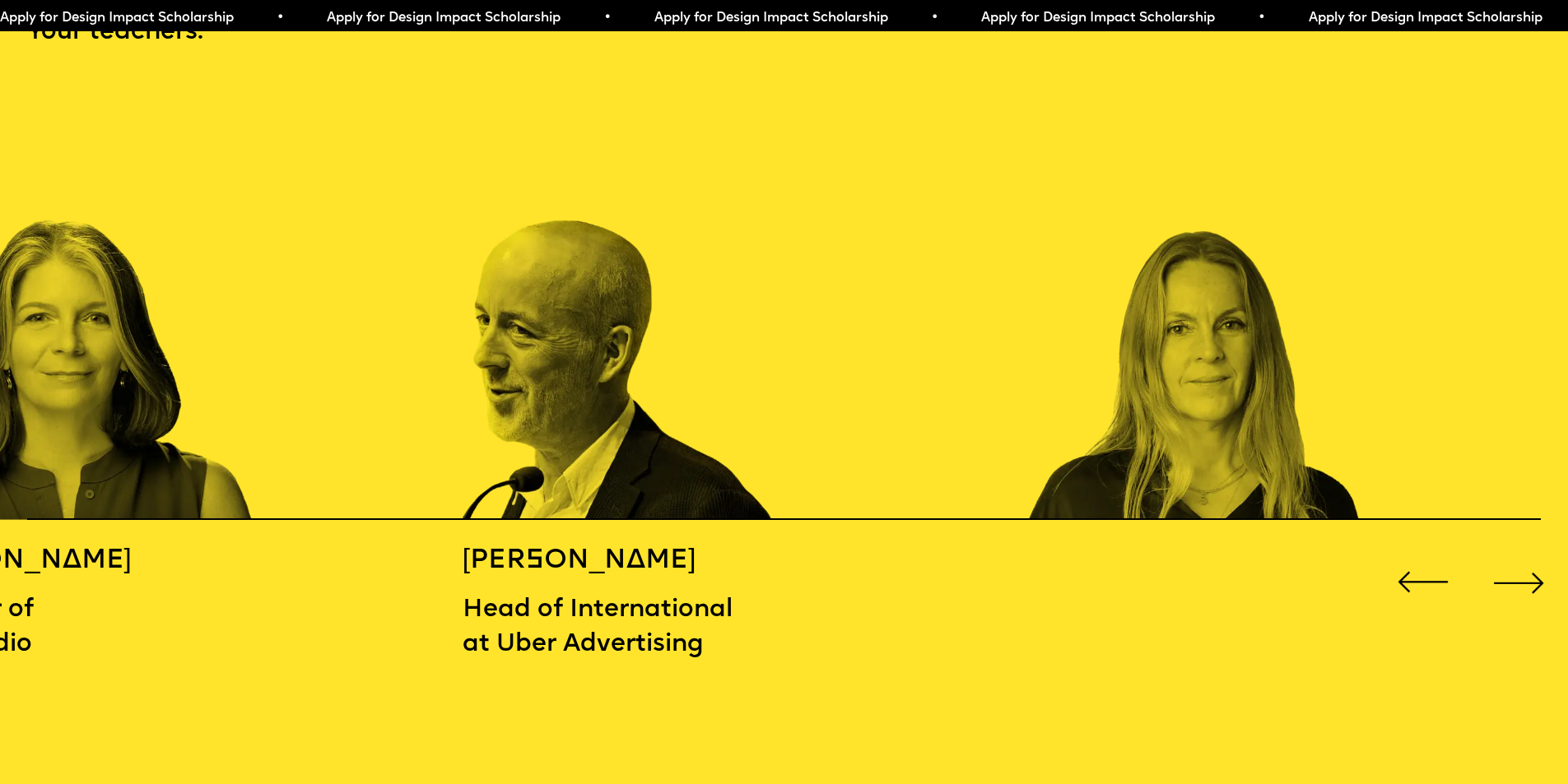
click at [1518, 569] on div "Next slide" at bounding box center [1518, 582] width 62 height 62
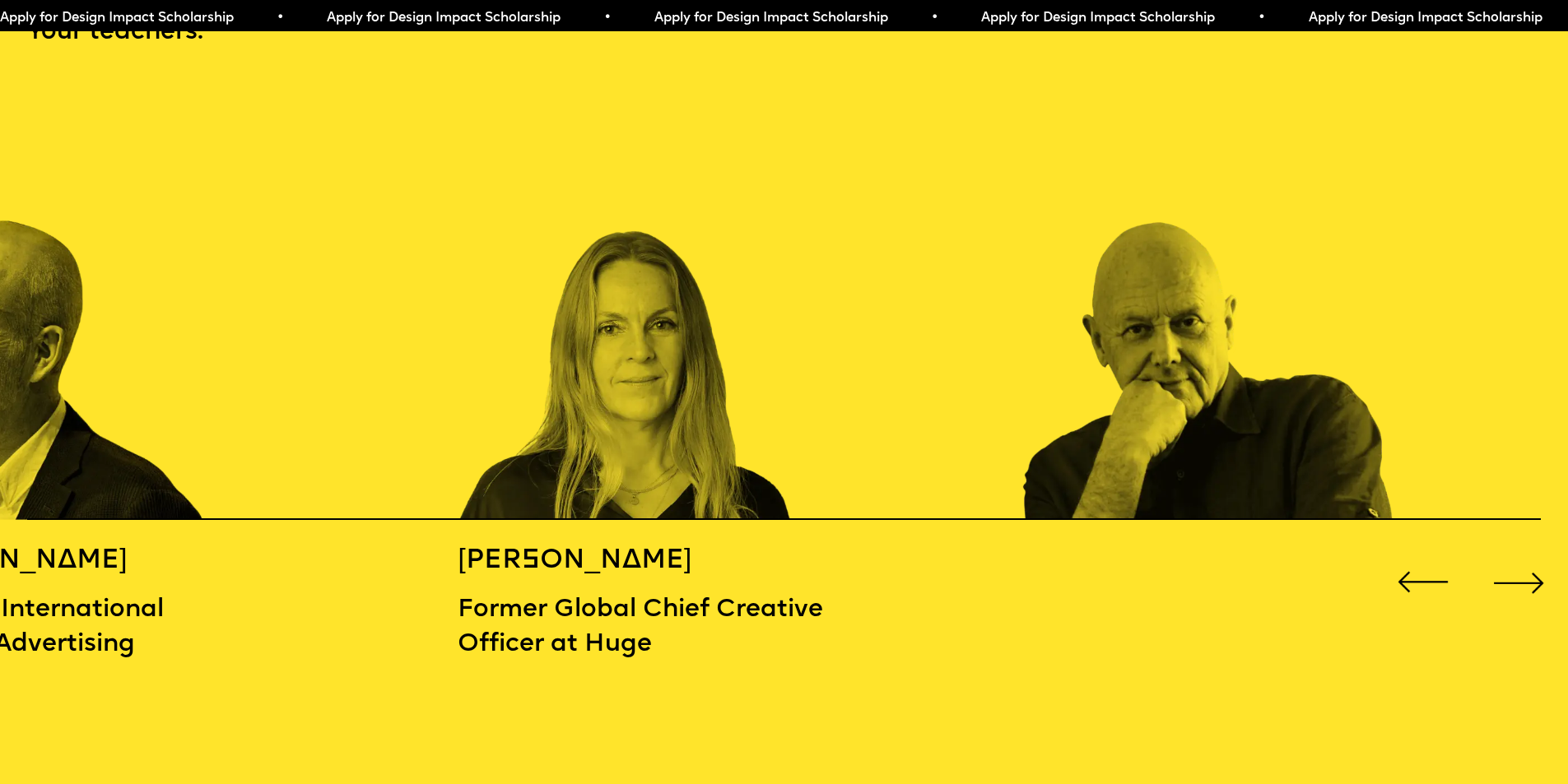
click at [1518, 569] on div "Next slide" at bounding box center [1518, 582] width 62 height 62
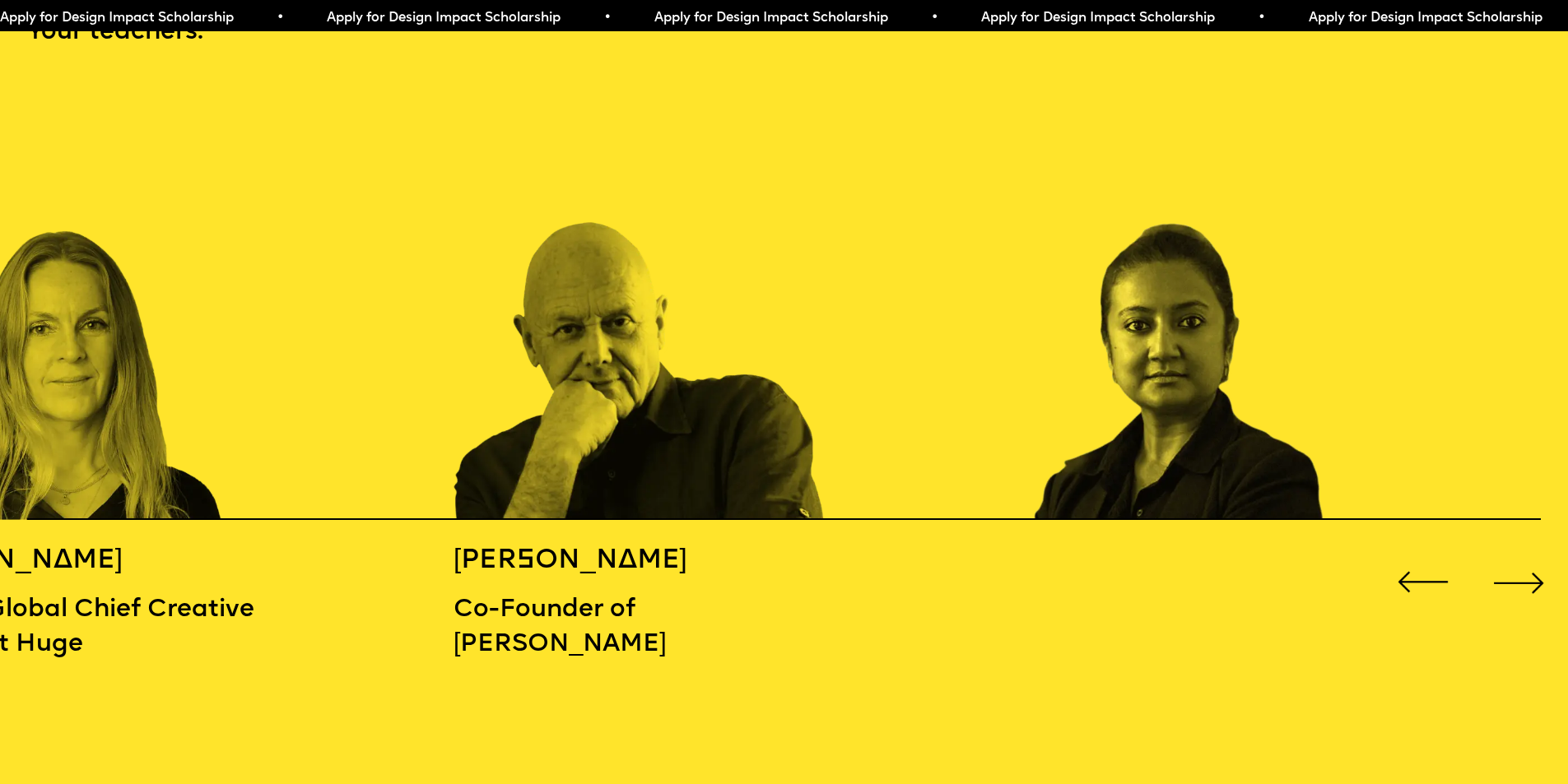
click at [1518, 569] on div "Next slide" at bounding box center [1518, 582] width 62 height 62
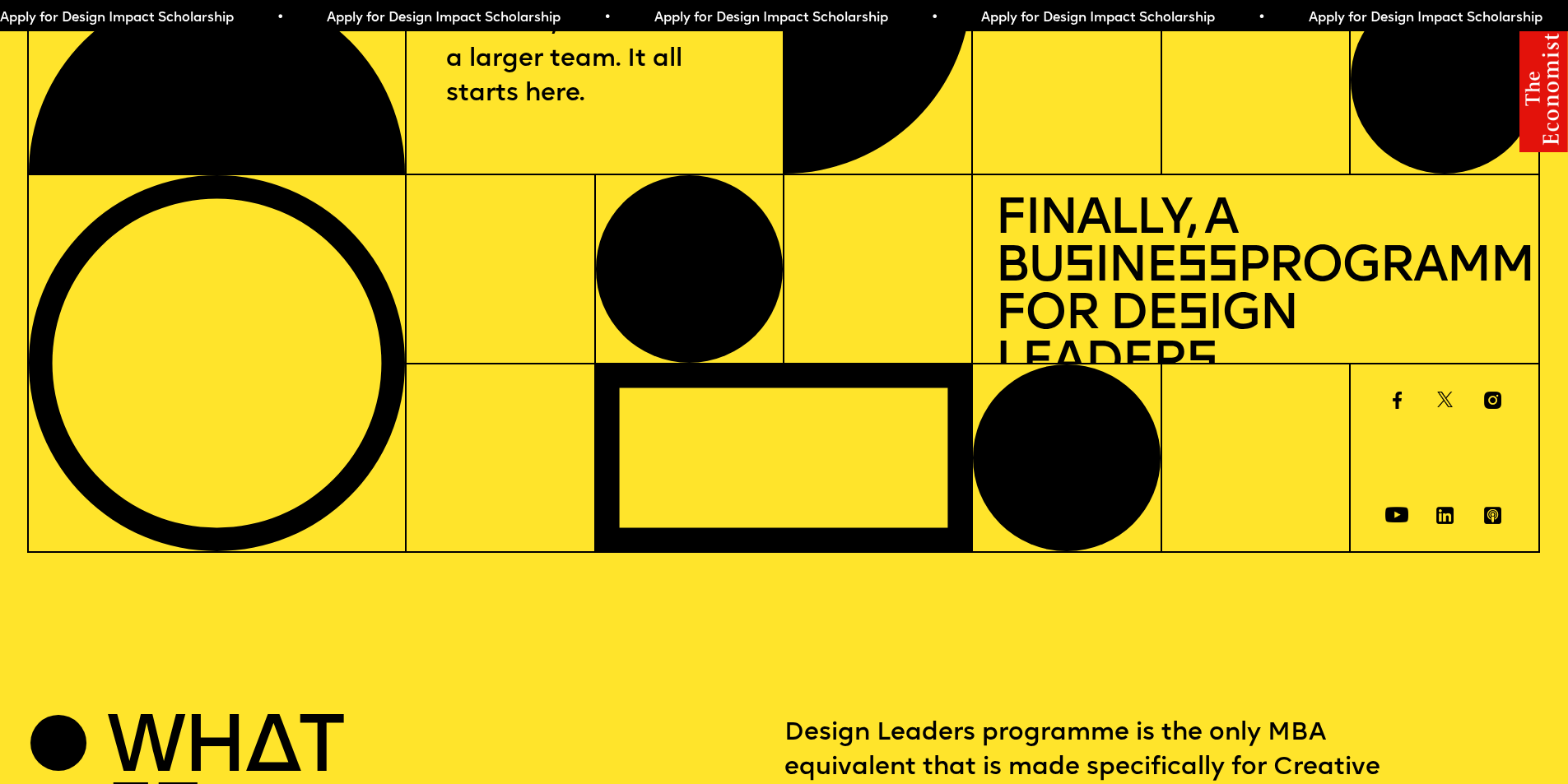
scroll to position [0, 0]
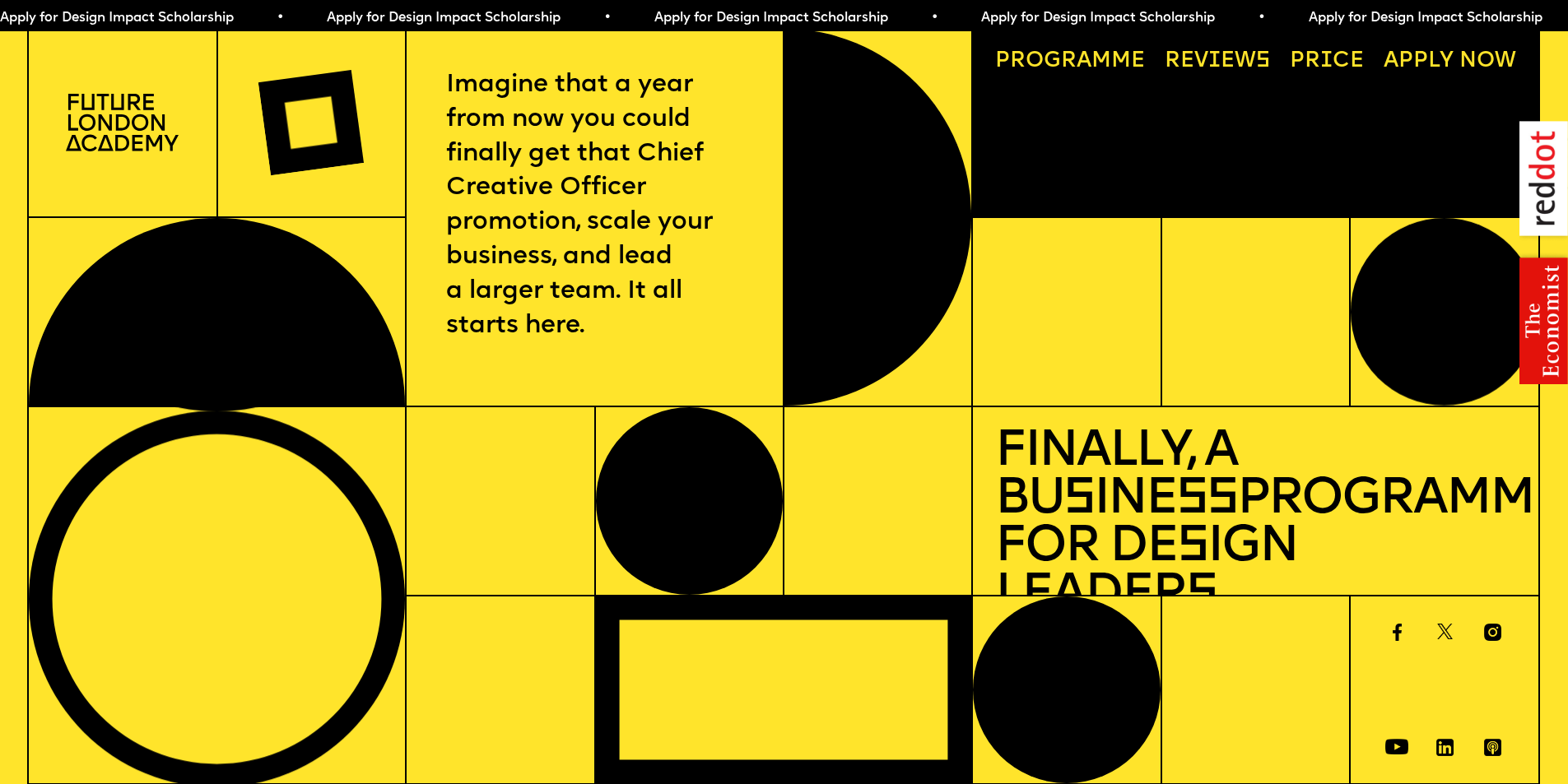
click at [1105, 71] on link "Progr a mme" at bounding box center [1070, 61] width 171 height 43
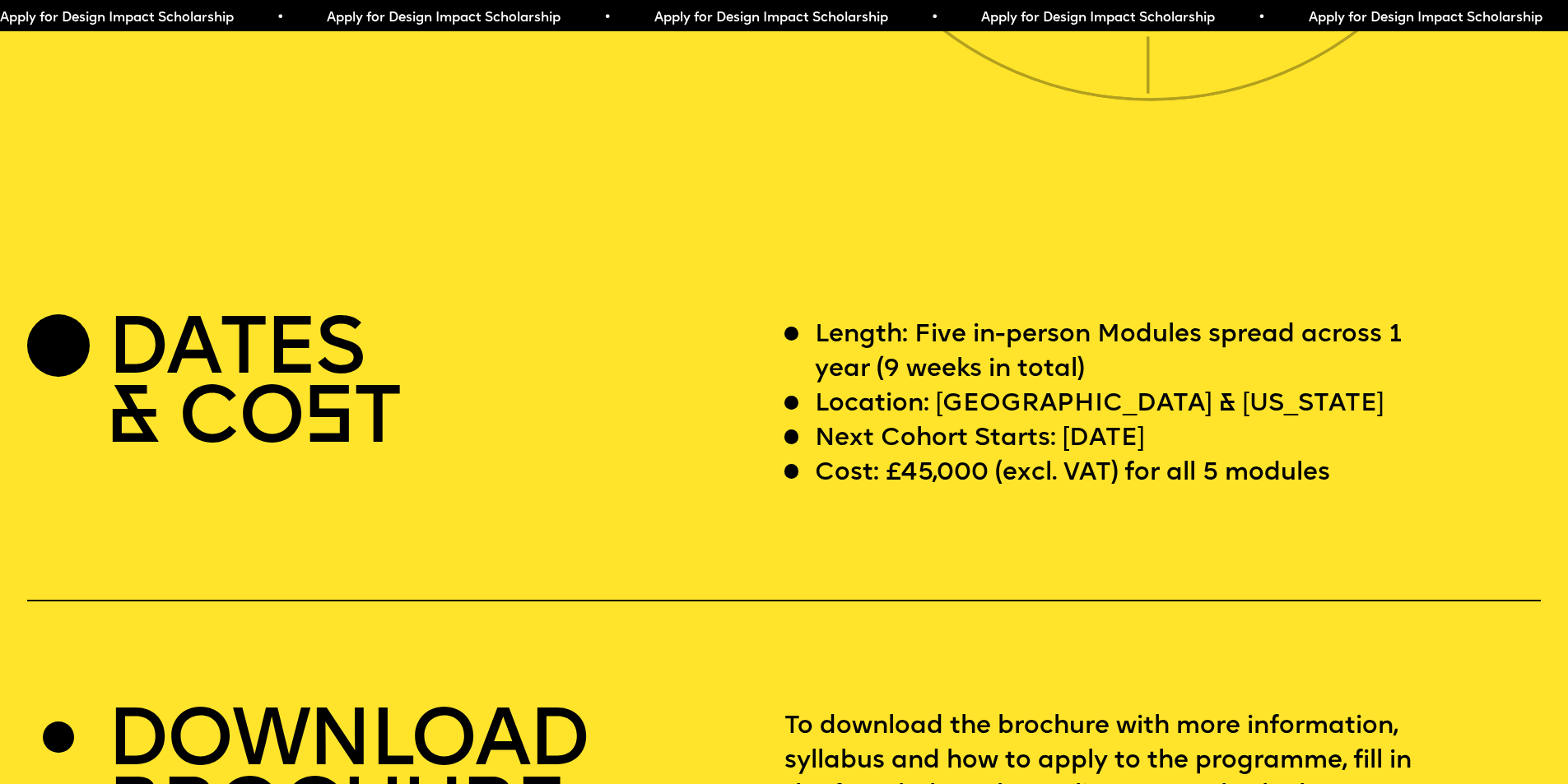
scroll to position [6178, 0]
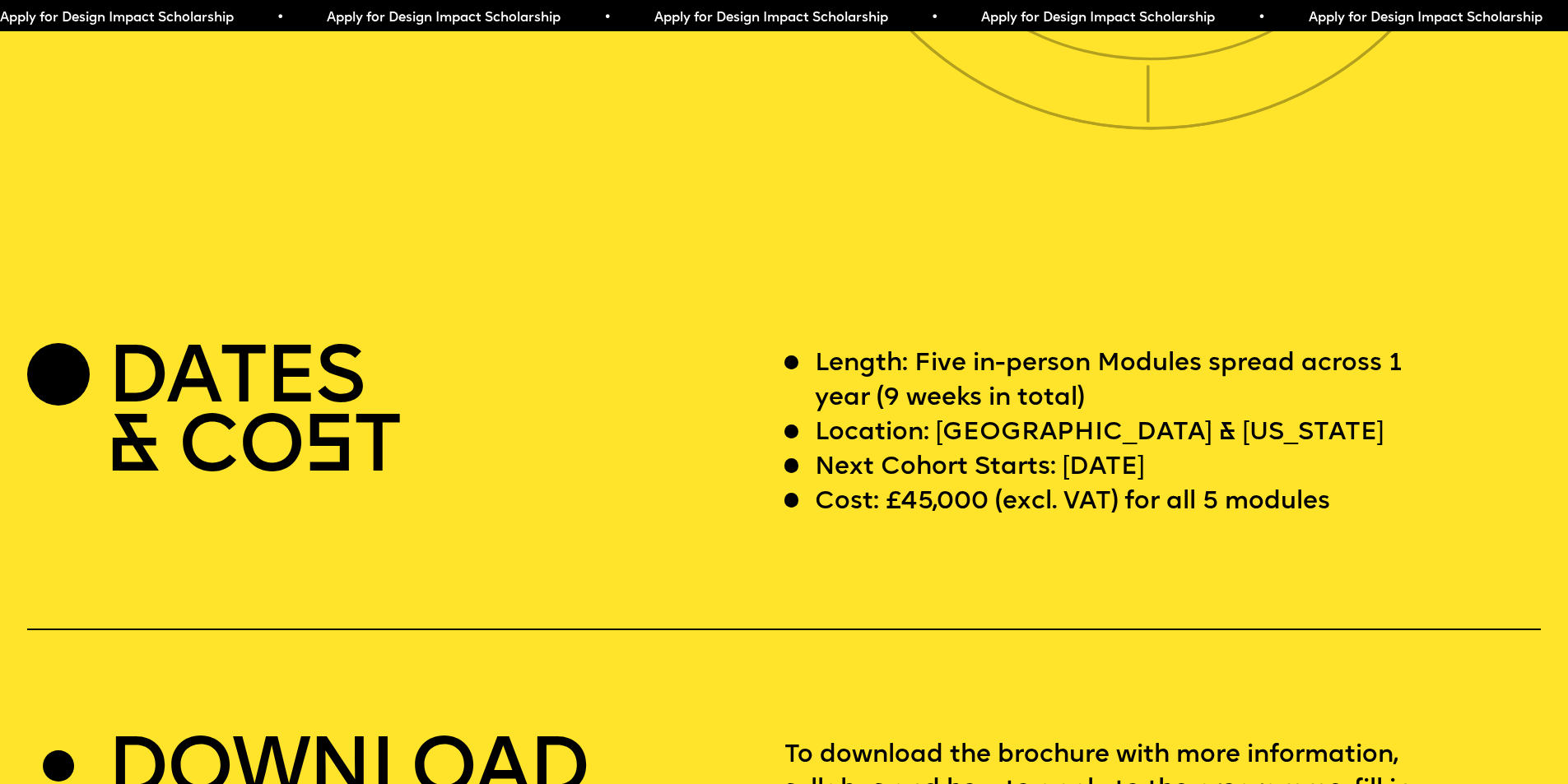
click at [807, 21] on span "Apply for Design Impact Scholarship • Apply for Design Impact Scholarship • App…" at bounding box center [818, 18] width 1636 height 14
